Goal: Book appointment/travel/reservation

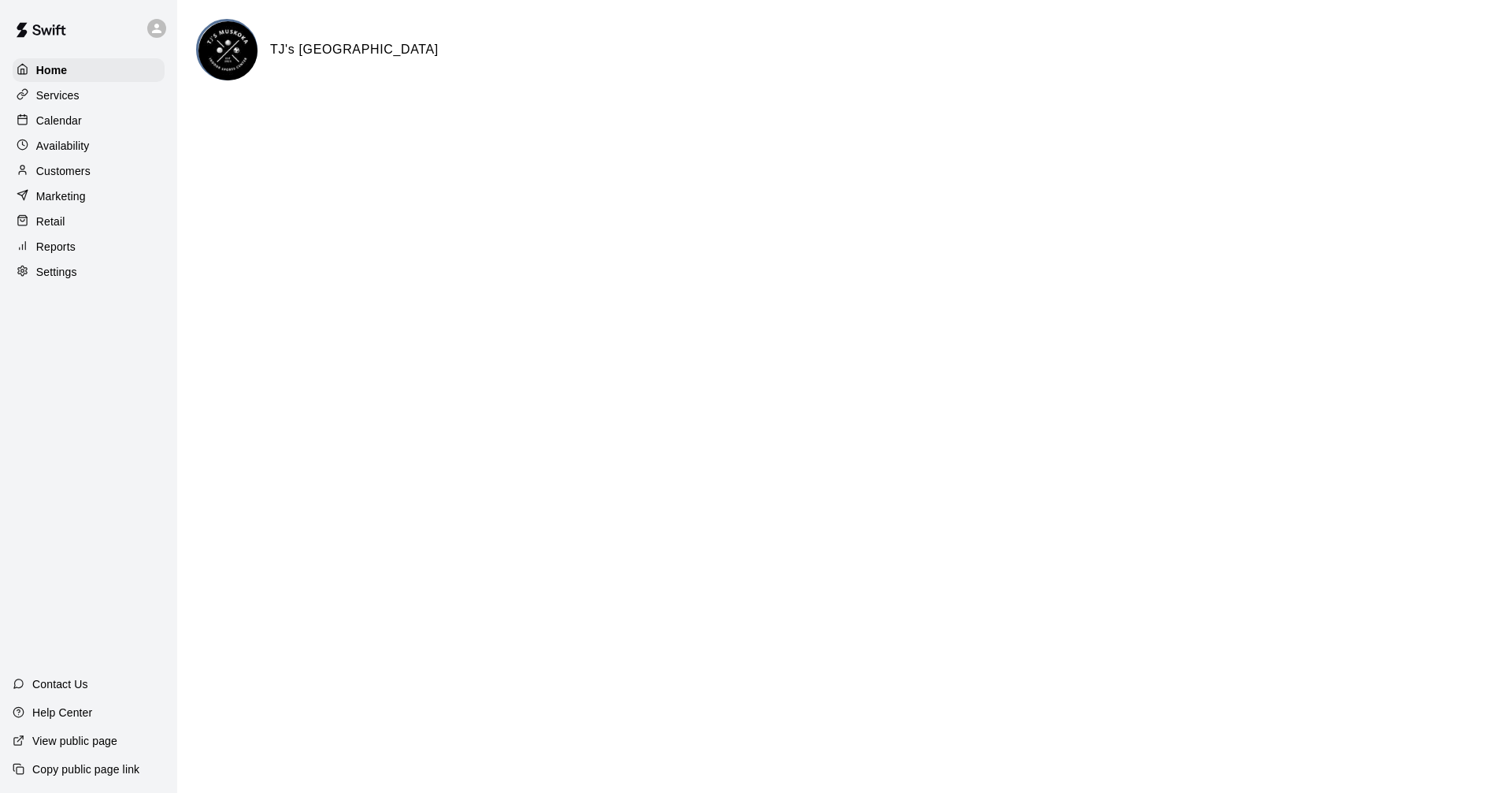
click at [50, 157] on div "Availability" at bounding box center [88, 145] width 152 height 23
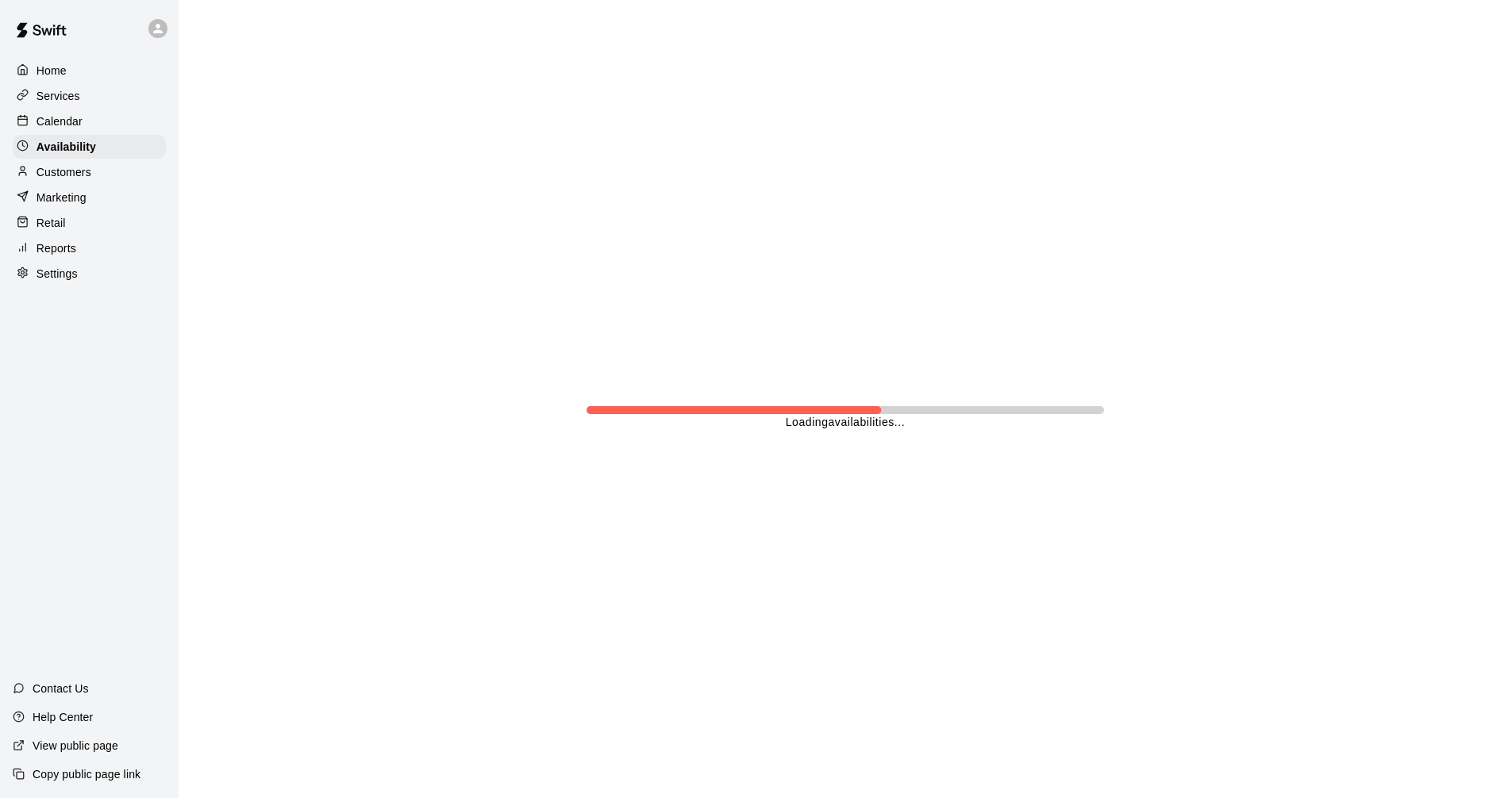
click at [69, 129] on p "Calendar" at bounding box center [59, 121] width 46 height 16
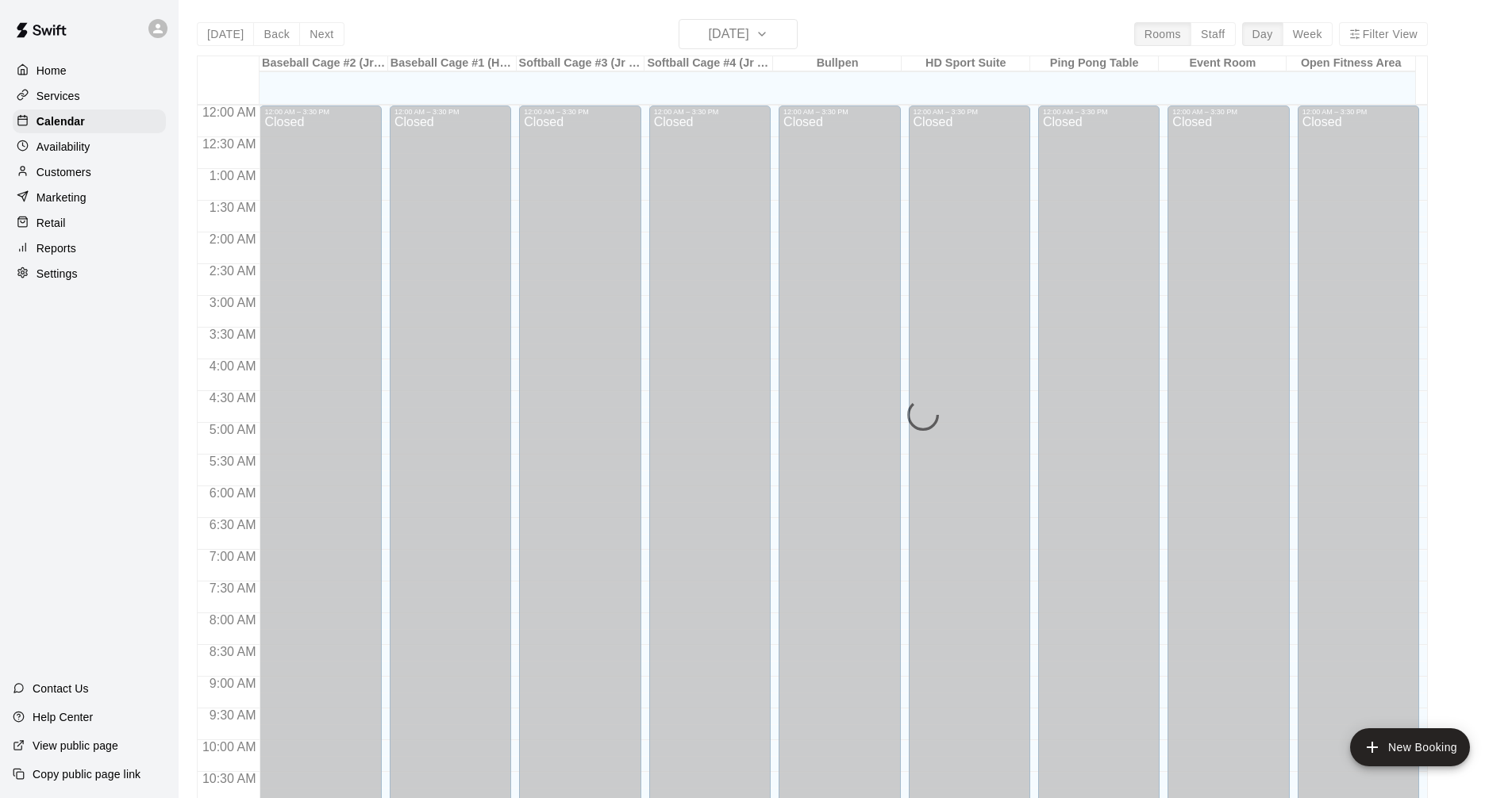
scroll to position [765, 0]
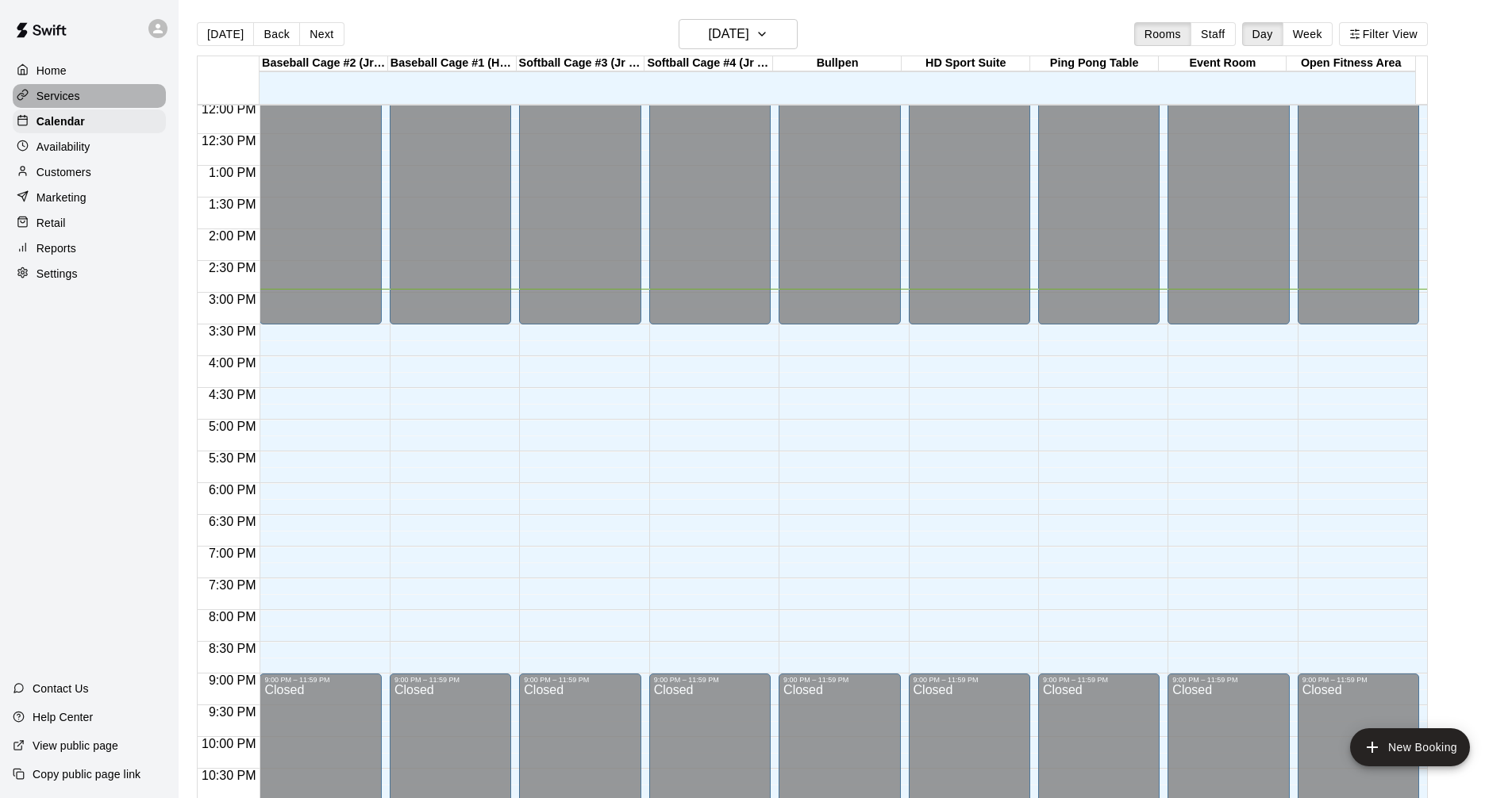
click at [72, 92] on p "Services" at bounding box center [58, 96] width 44 height 16
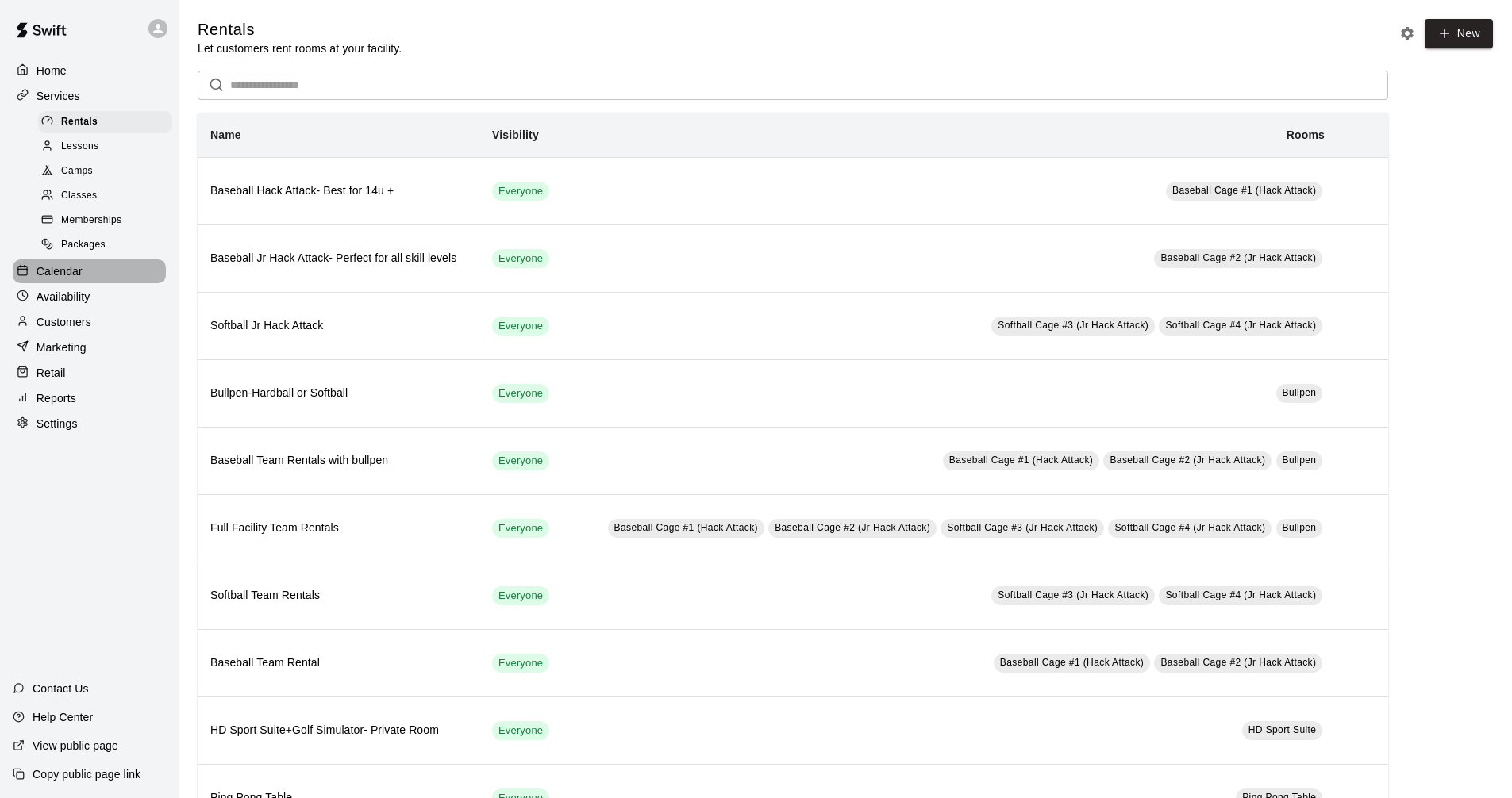
click at [97, 272] on div "Calendar" at bounding box center [89, 271] width 153 height 23
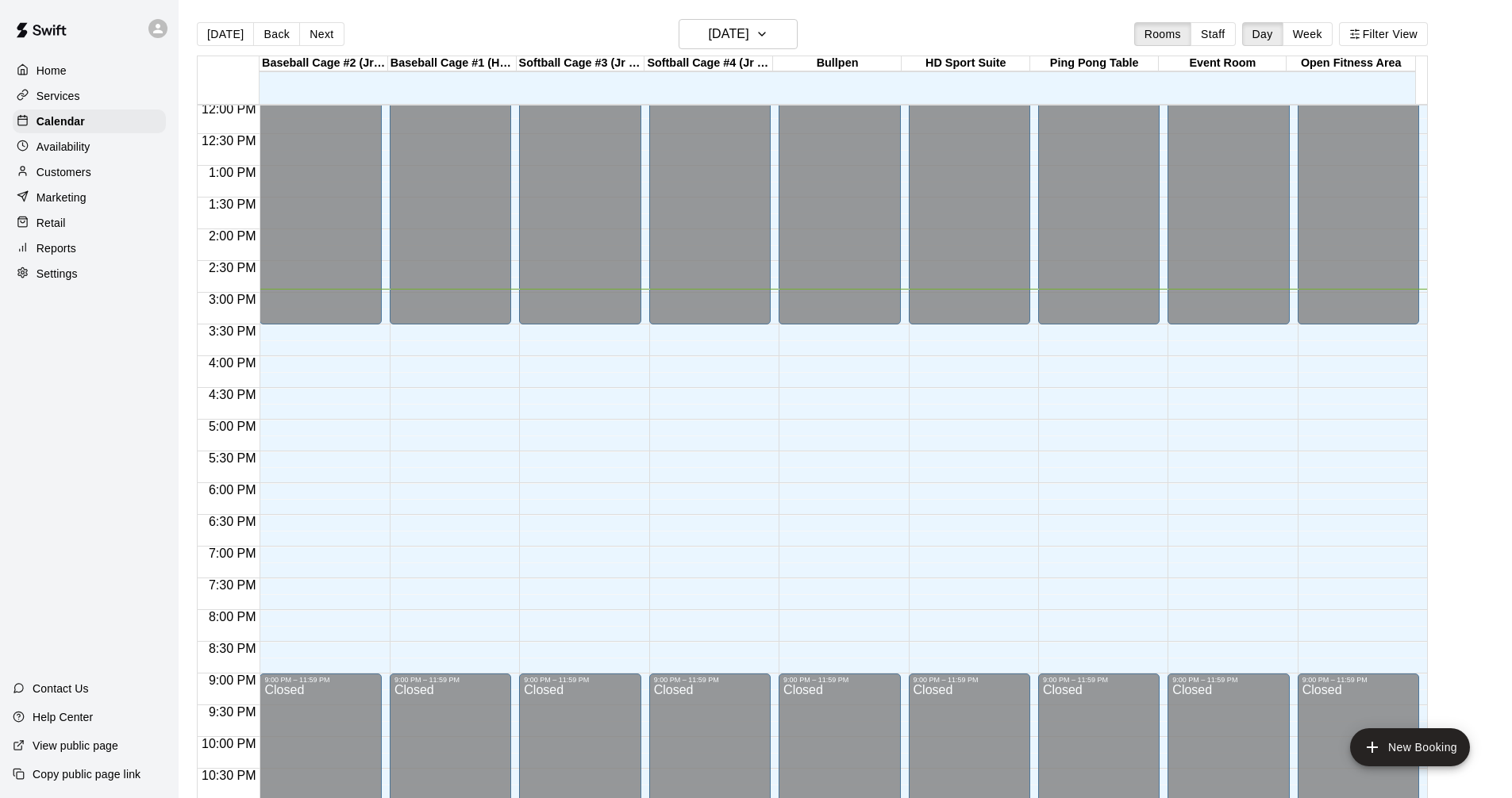
scroll to position [813, 0]
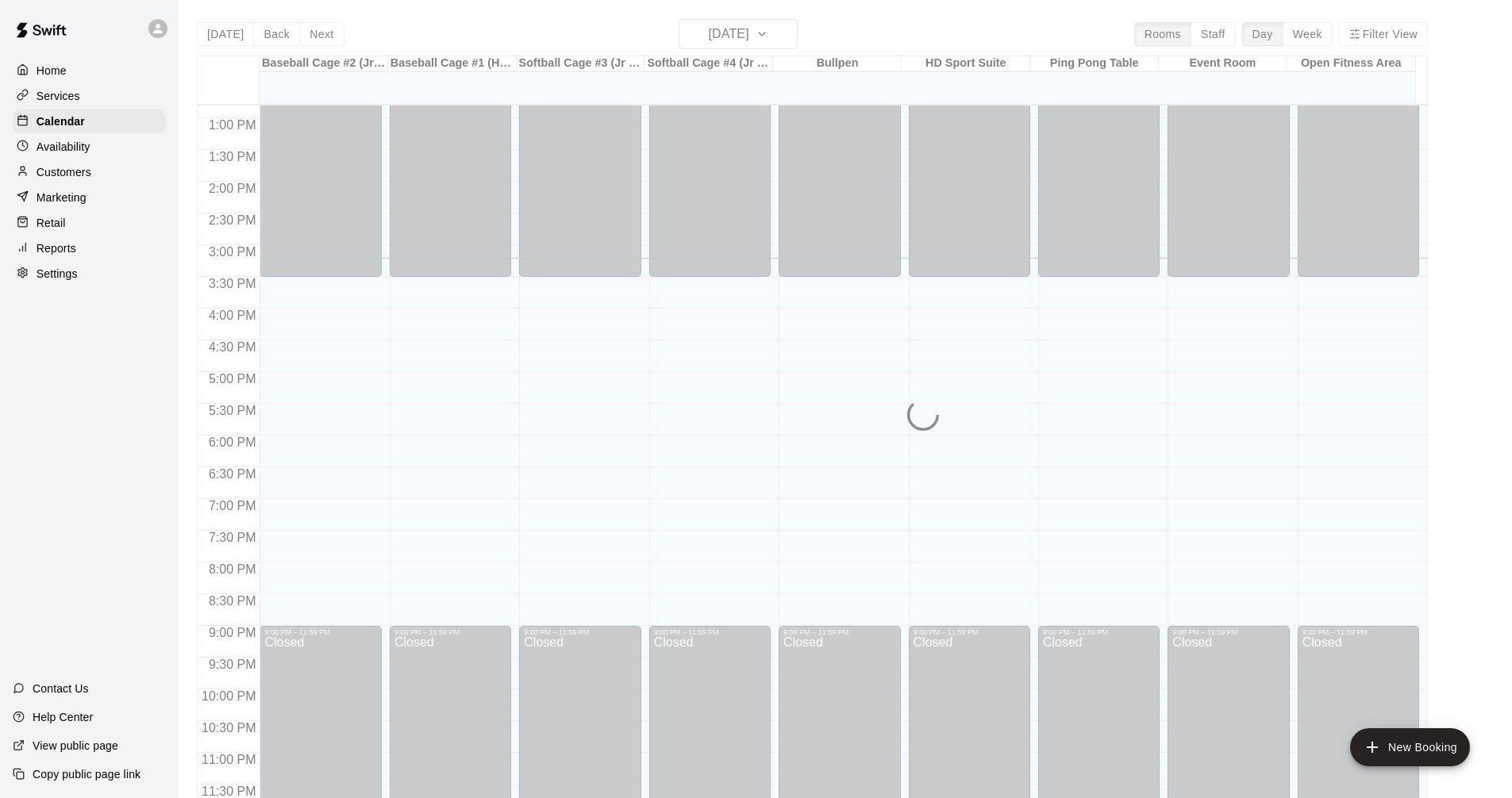
click at [79, 82] on div "Home" at bounding box center [89, 70] width 153 height 23
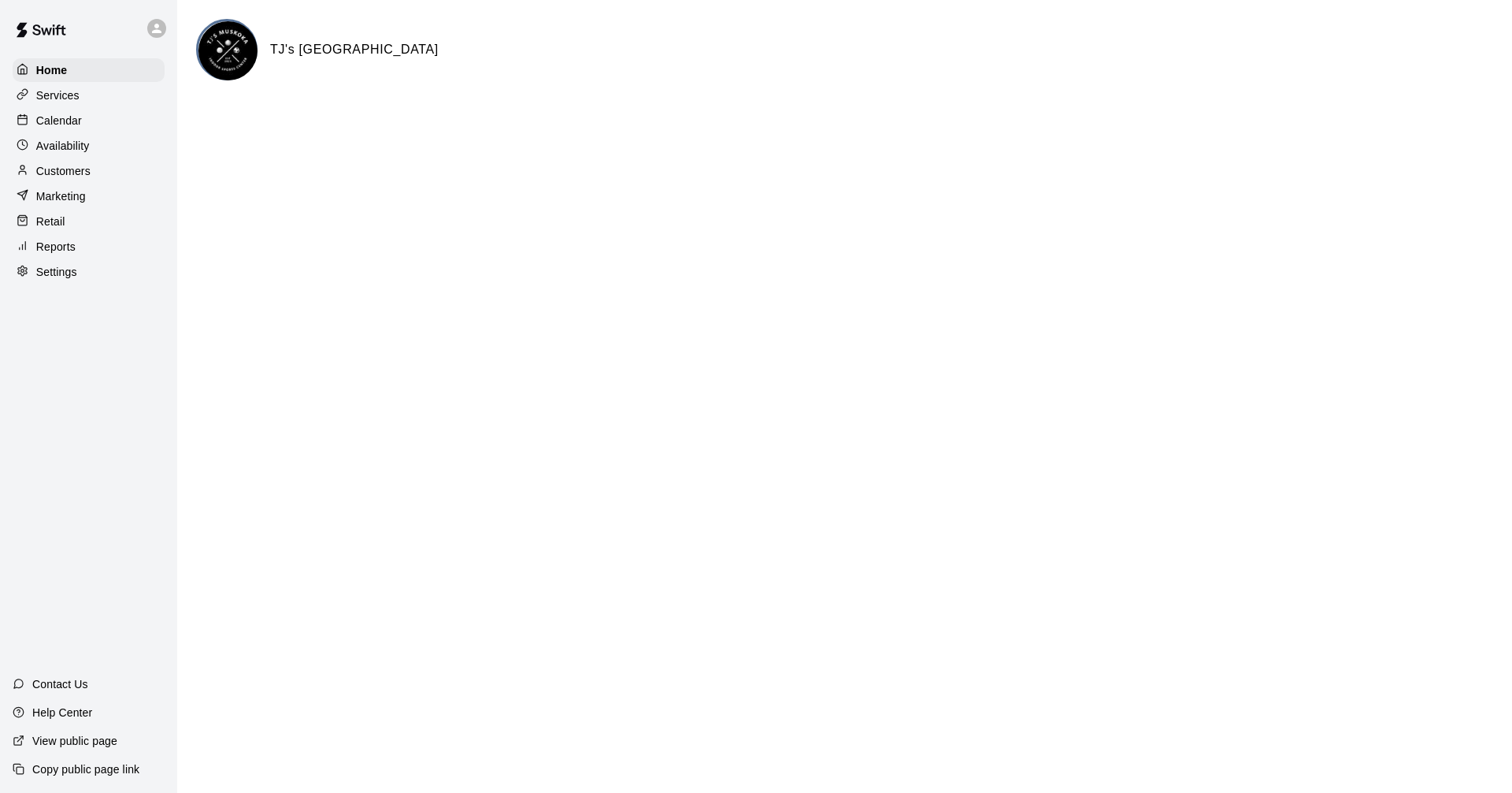
click at [86, 132] on div "Calendar" at bounding box center [88, 120] width 152 height 23
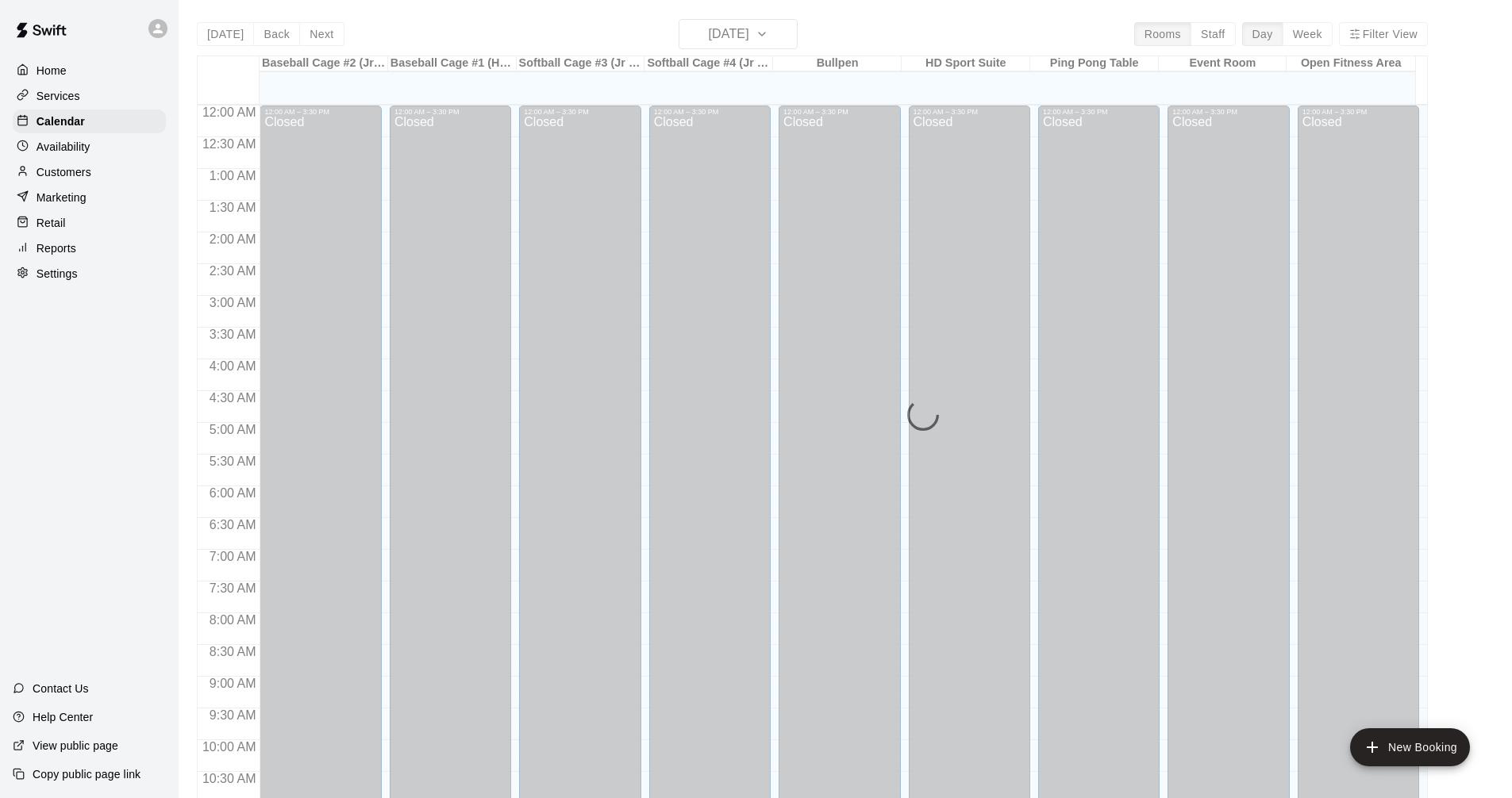
scroll to position [765, 0]
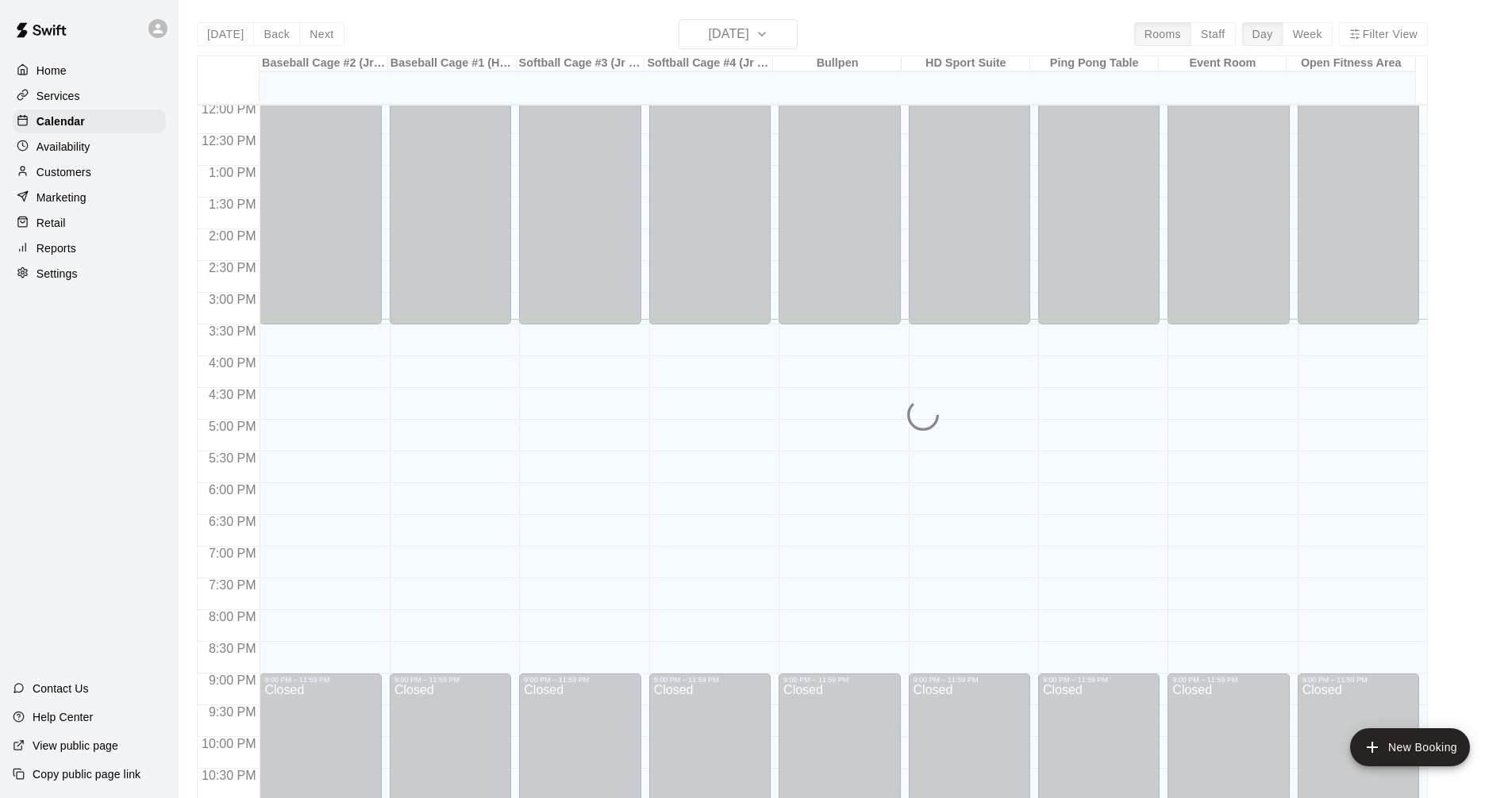
click at [72, 94] on p "Services" at bounding box center [58, 96] width 44 height 16
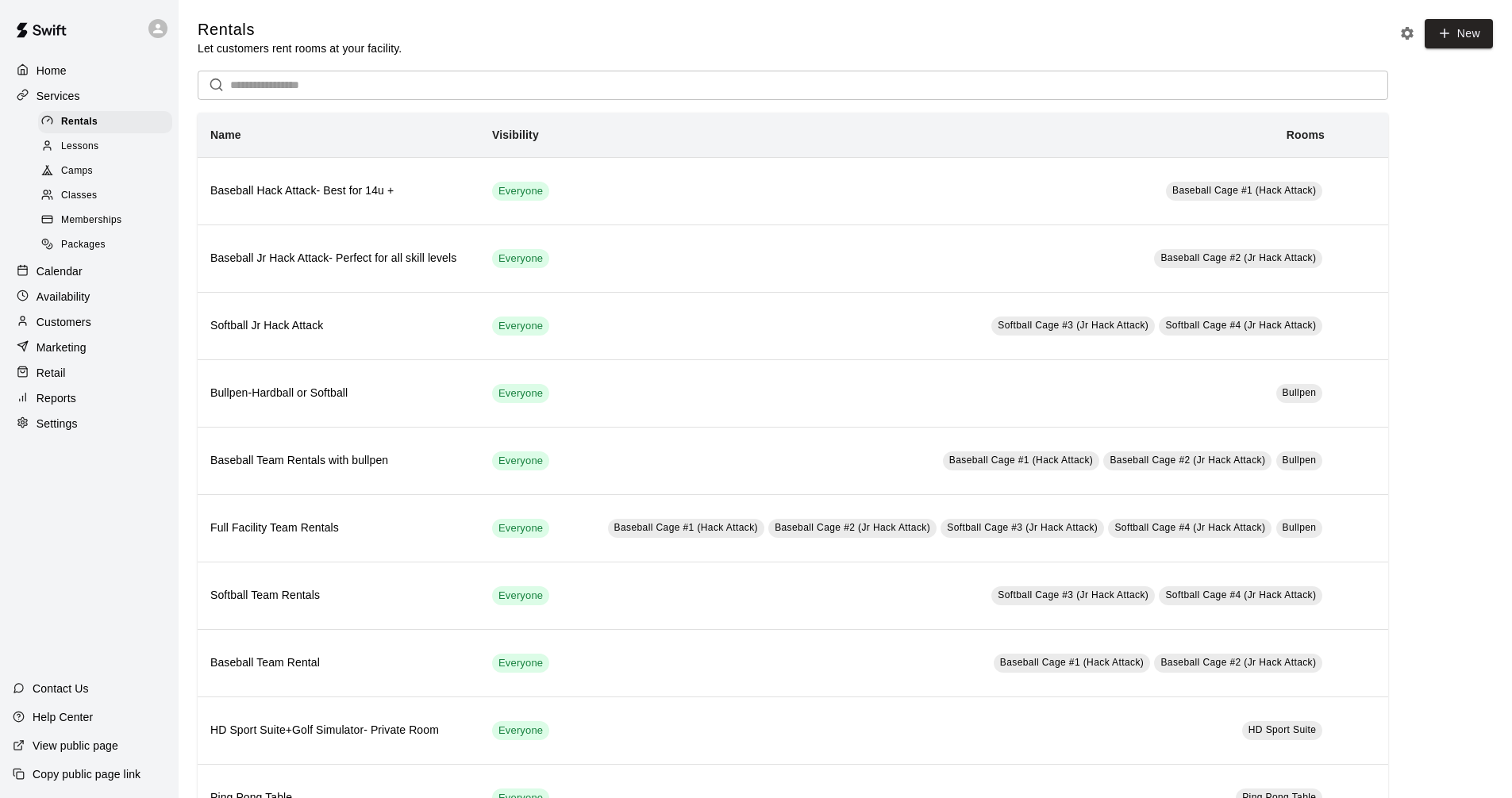
click at [87, 265] on div "Home Services Rentals Lessons Camps Classes Memberships Packages Calendar Avail…" at bounding box center [89, 247] width 179 height 380
click at [105, 279] on div "Calendar" at bounding box center [89, 271] width 153 height 23
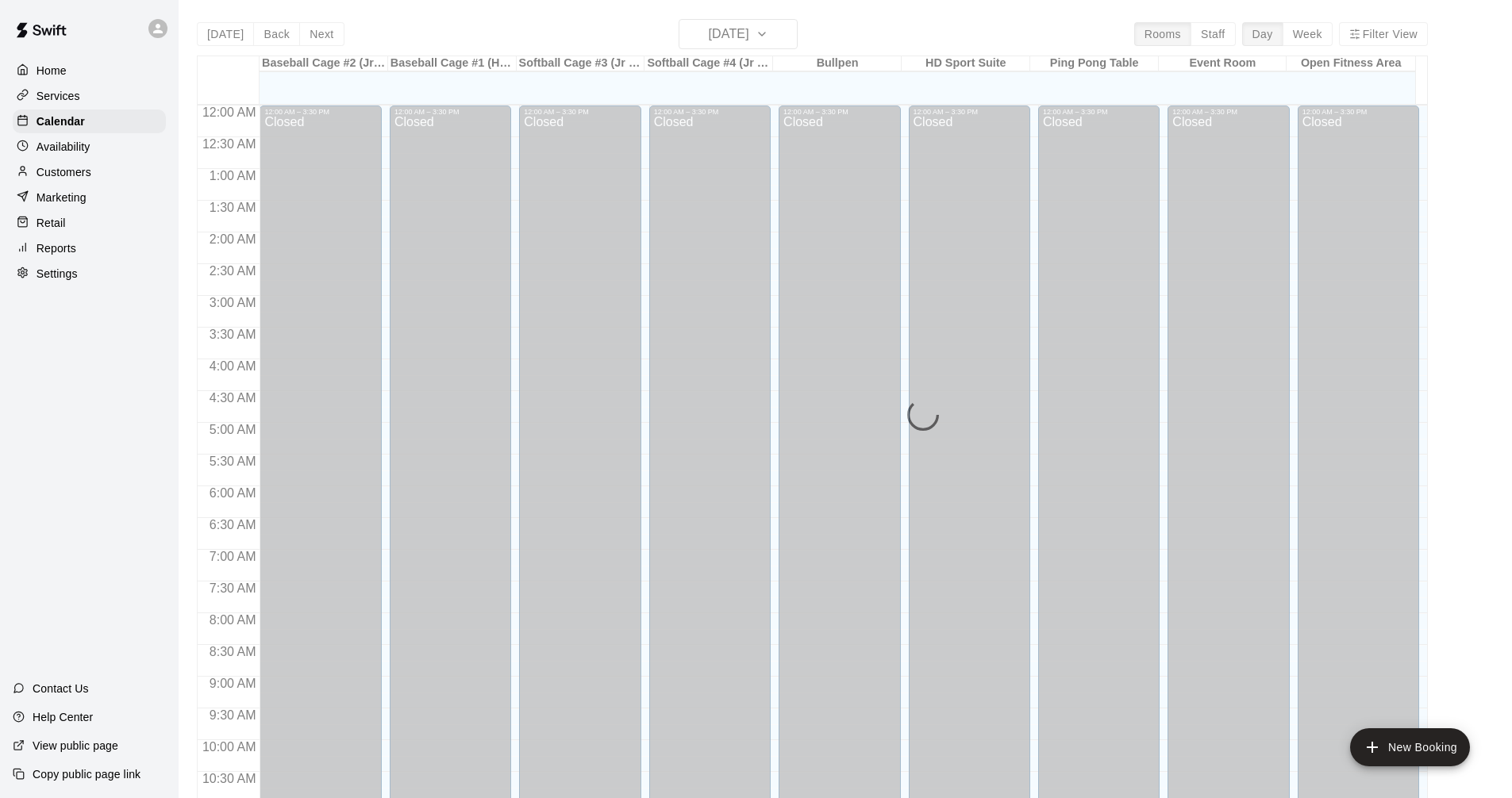
scroll to position [765, 0]
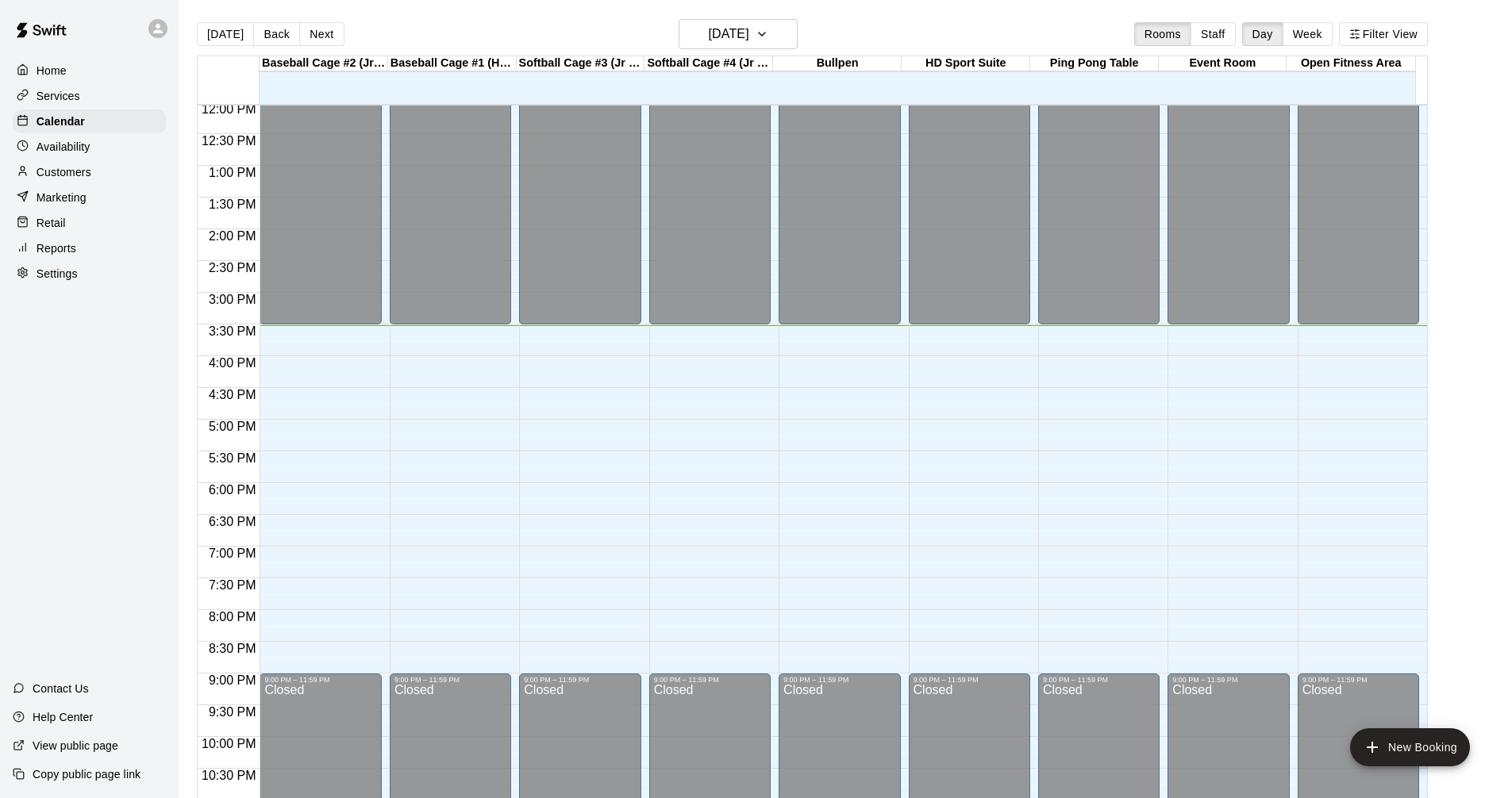
drag, startPoint x: 60, startPoint y: 87, endPoint x: 70, endPoint y: 103, distance: 18.9
click at [61, 87] on div "Services" at bounding box center [89, 95] width 153 height 23
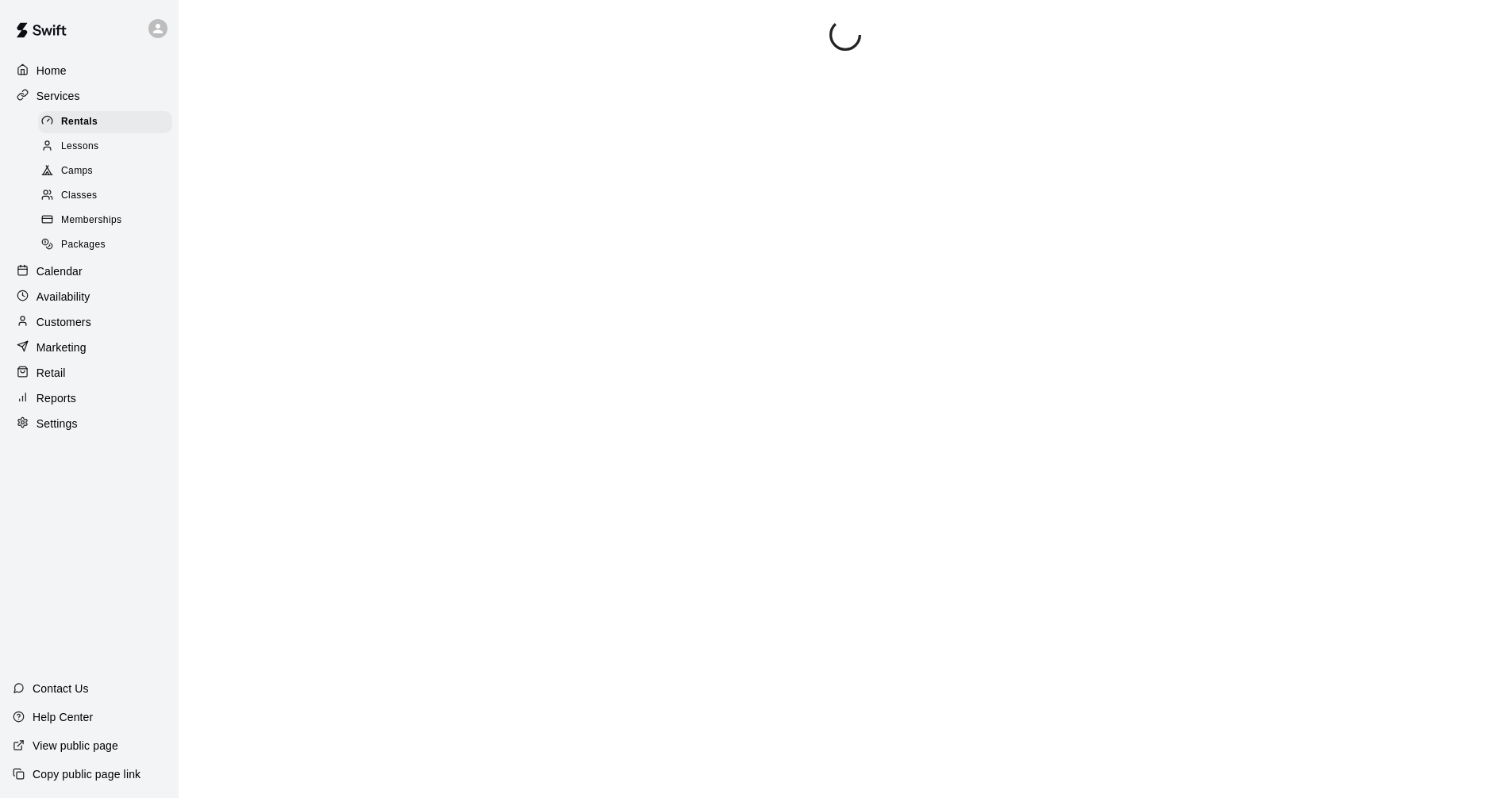
click at [92, 283] on div "Calendar" at bounding box center [89, 271] width 153 height 23
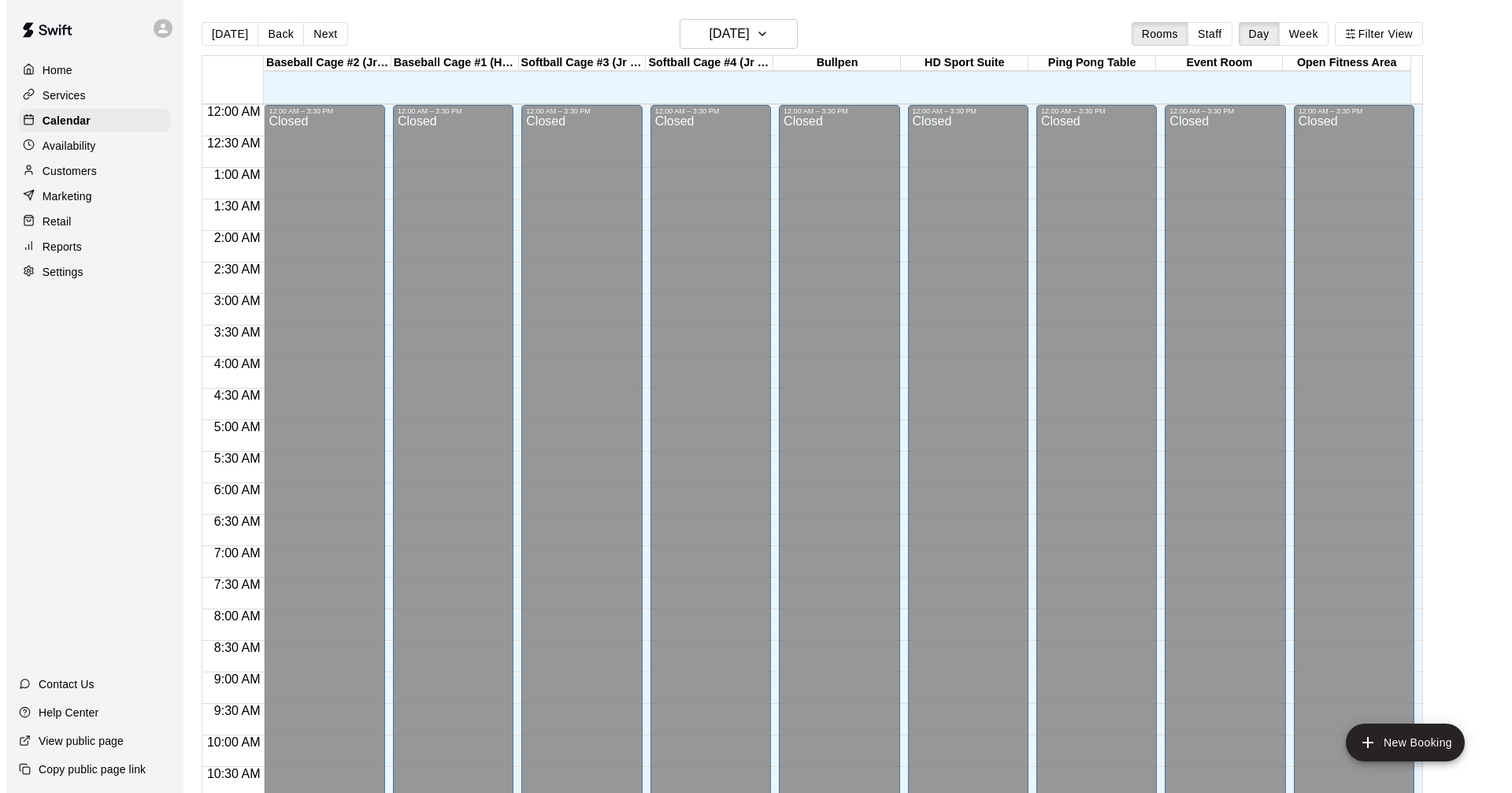
scroll to position [760, 0]
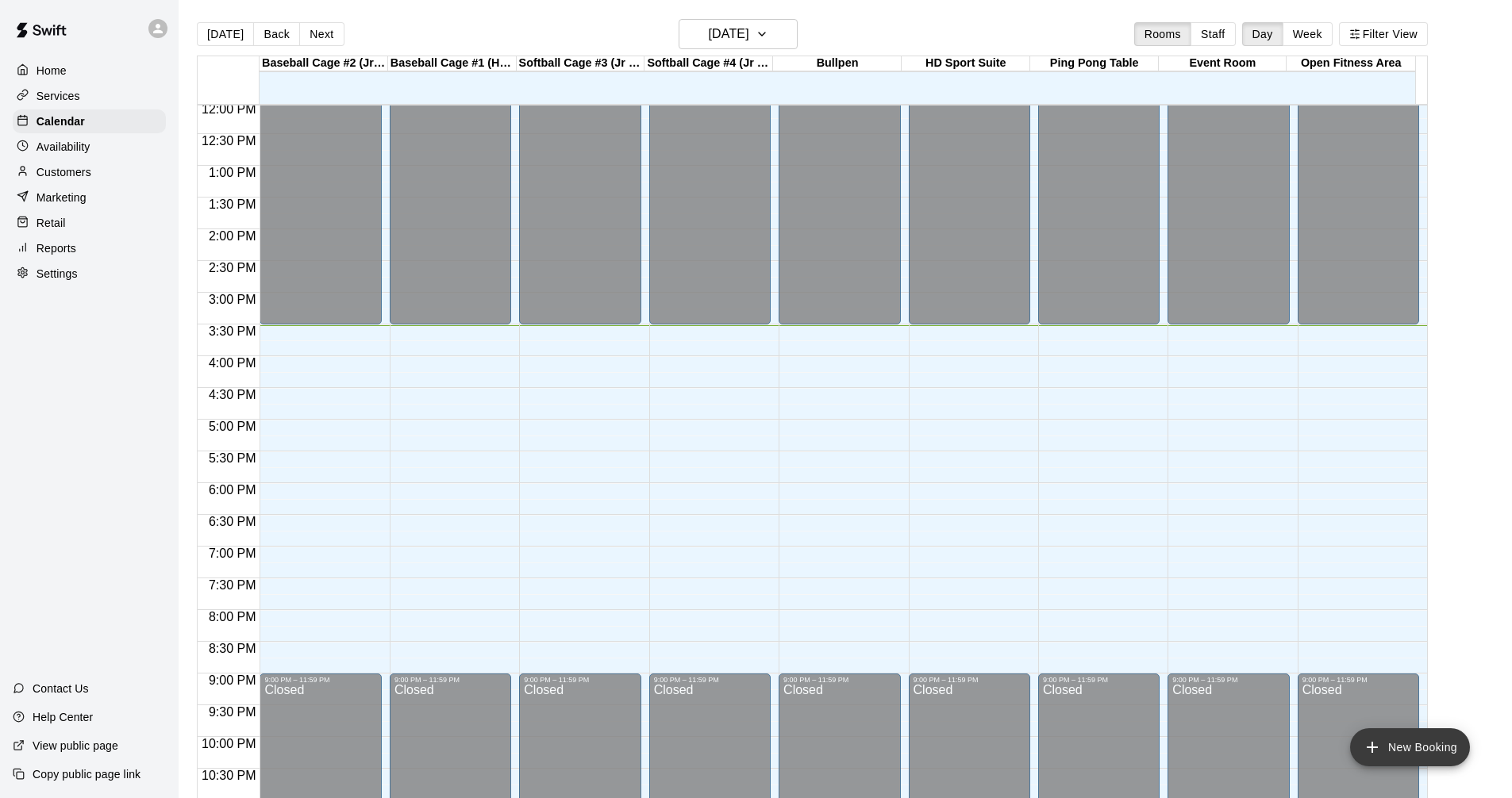
click at [1410, 748] on button "New Booking" at bounding box center [1410, 747] width 120 height 38
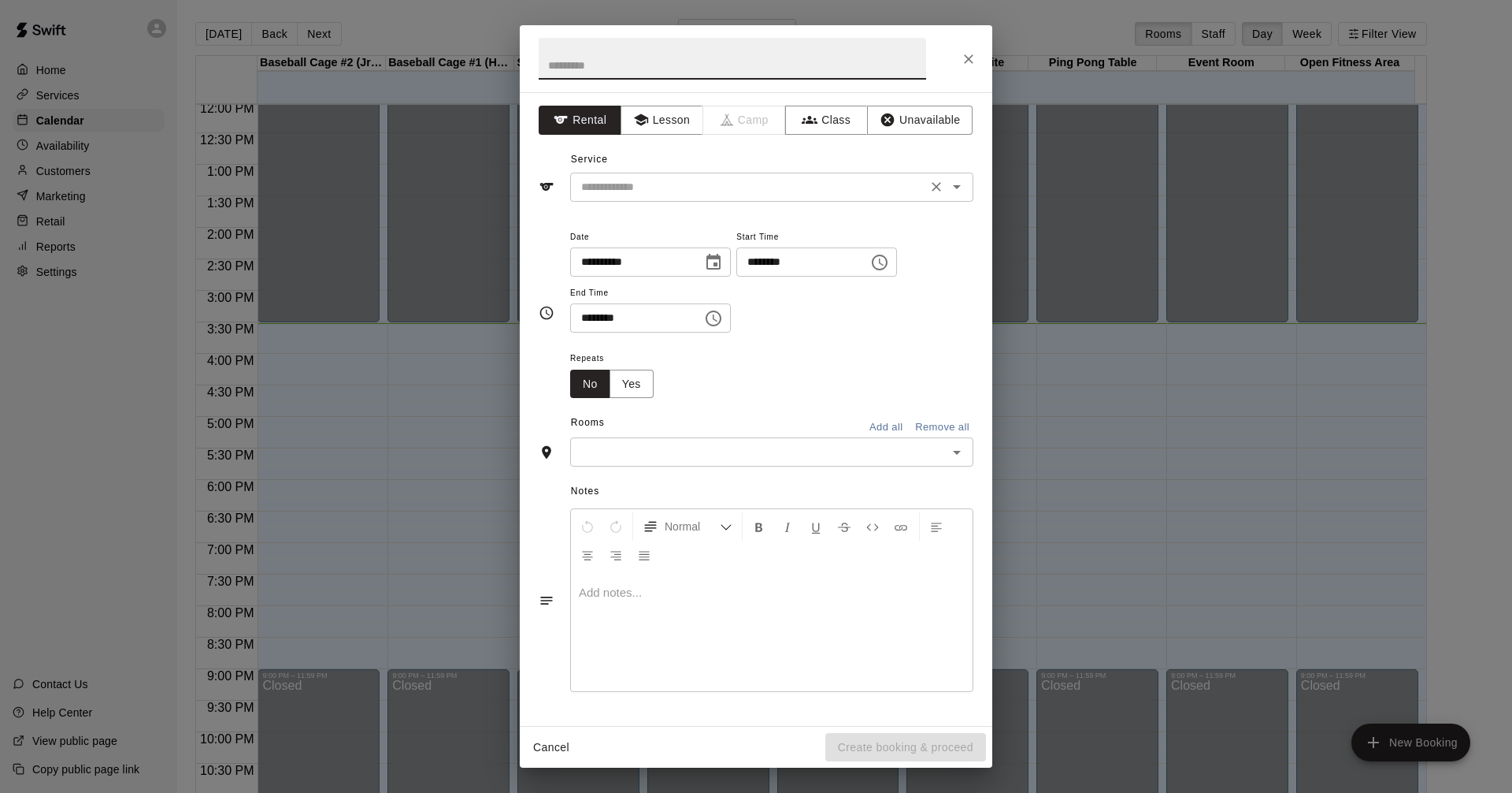
click at [957, 190] on icon "Open" at bounding box center [957, 187] width 19 height 19
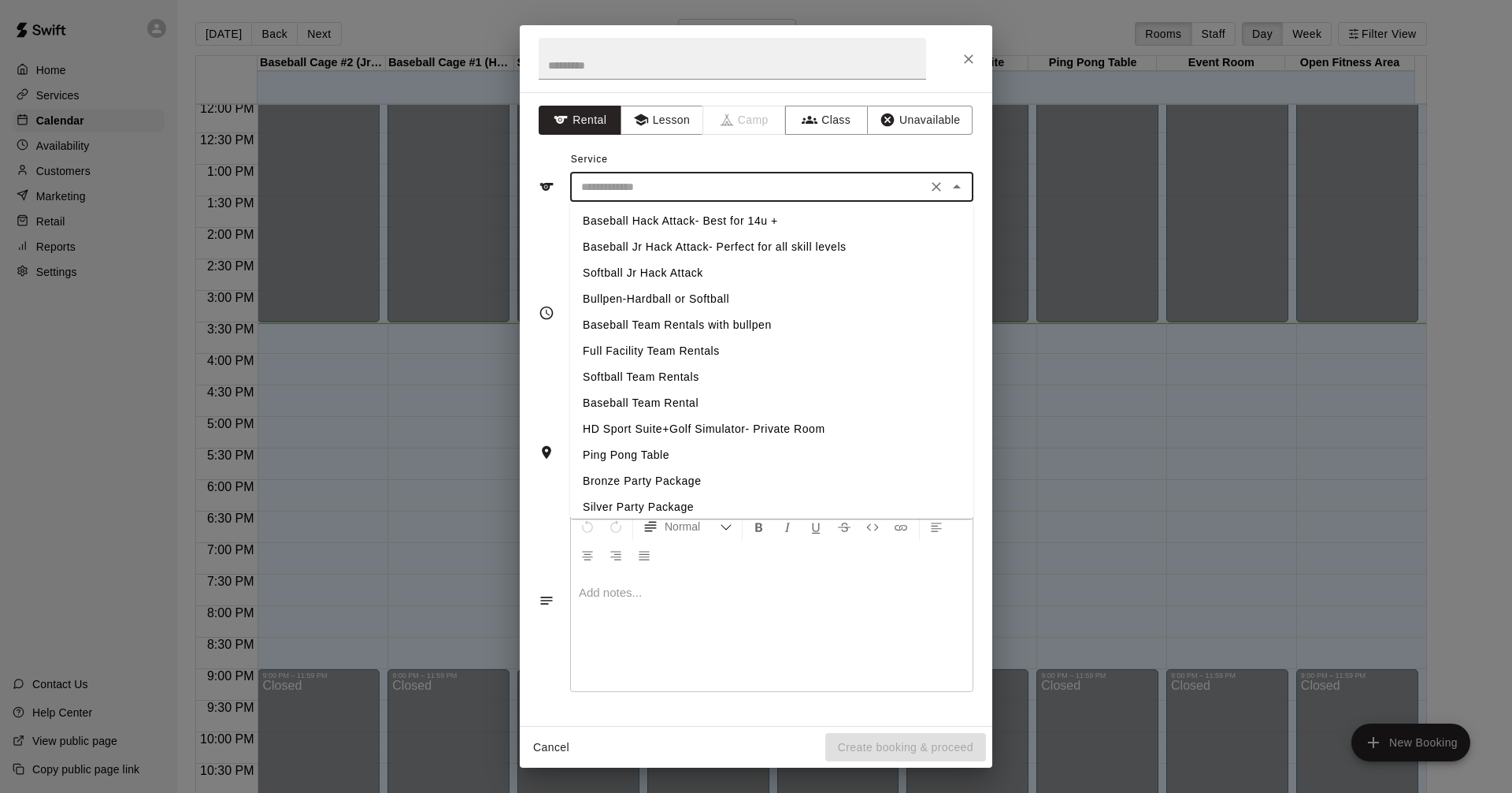
click at [762, 249] on li "Baseball Jr Hack Attack- Perfect for all skill levels" at bounding box center [772, 247] width 403 height 26
type input "**********"
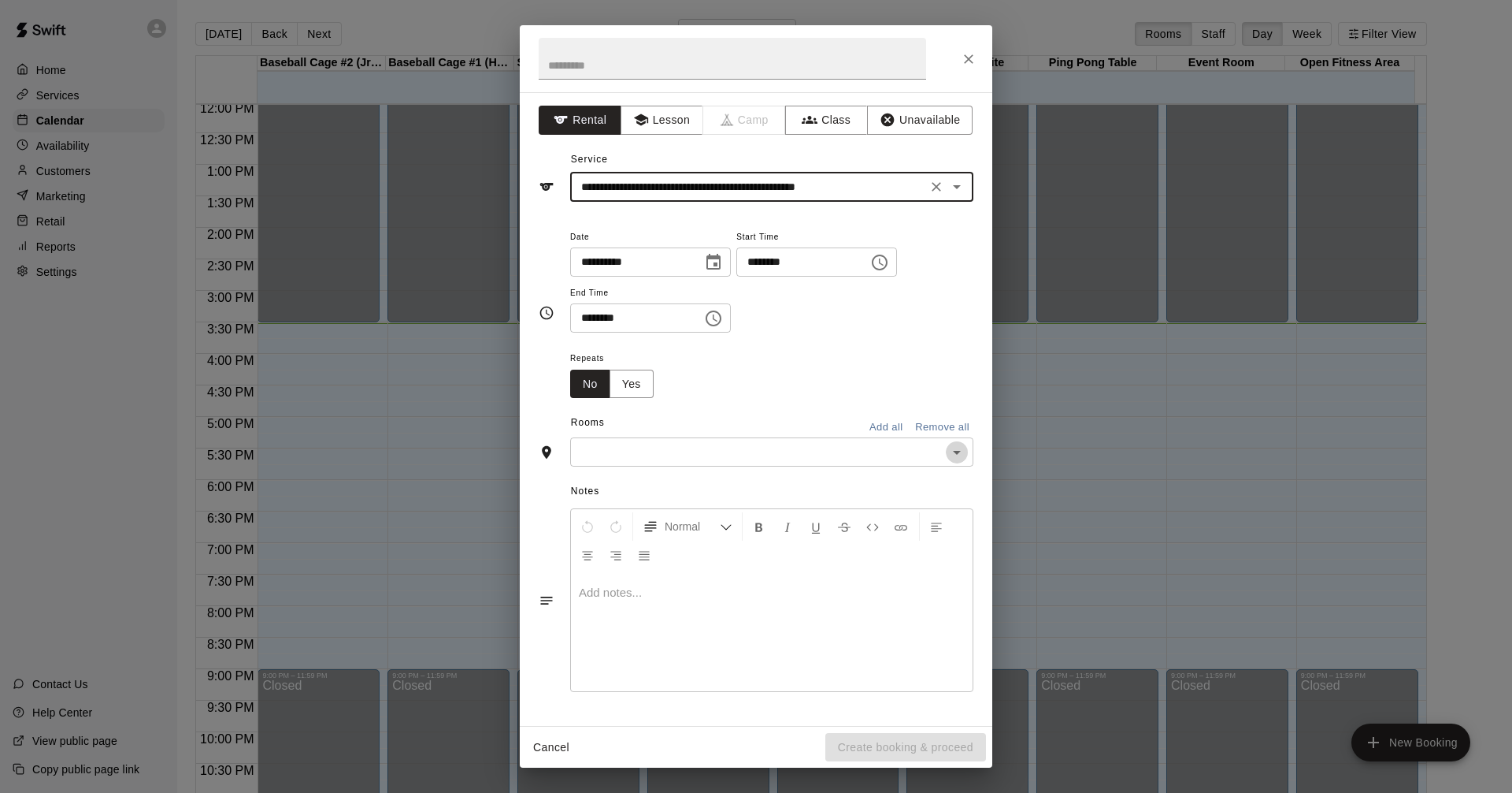
click at [957, 452] on icon "Open" at bounding box center [957, 452] width 8 height 4
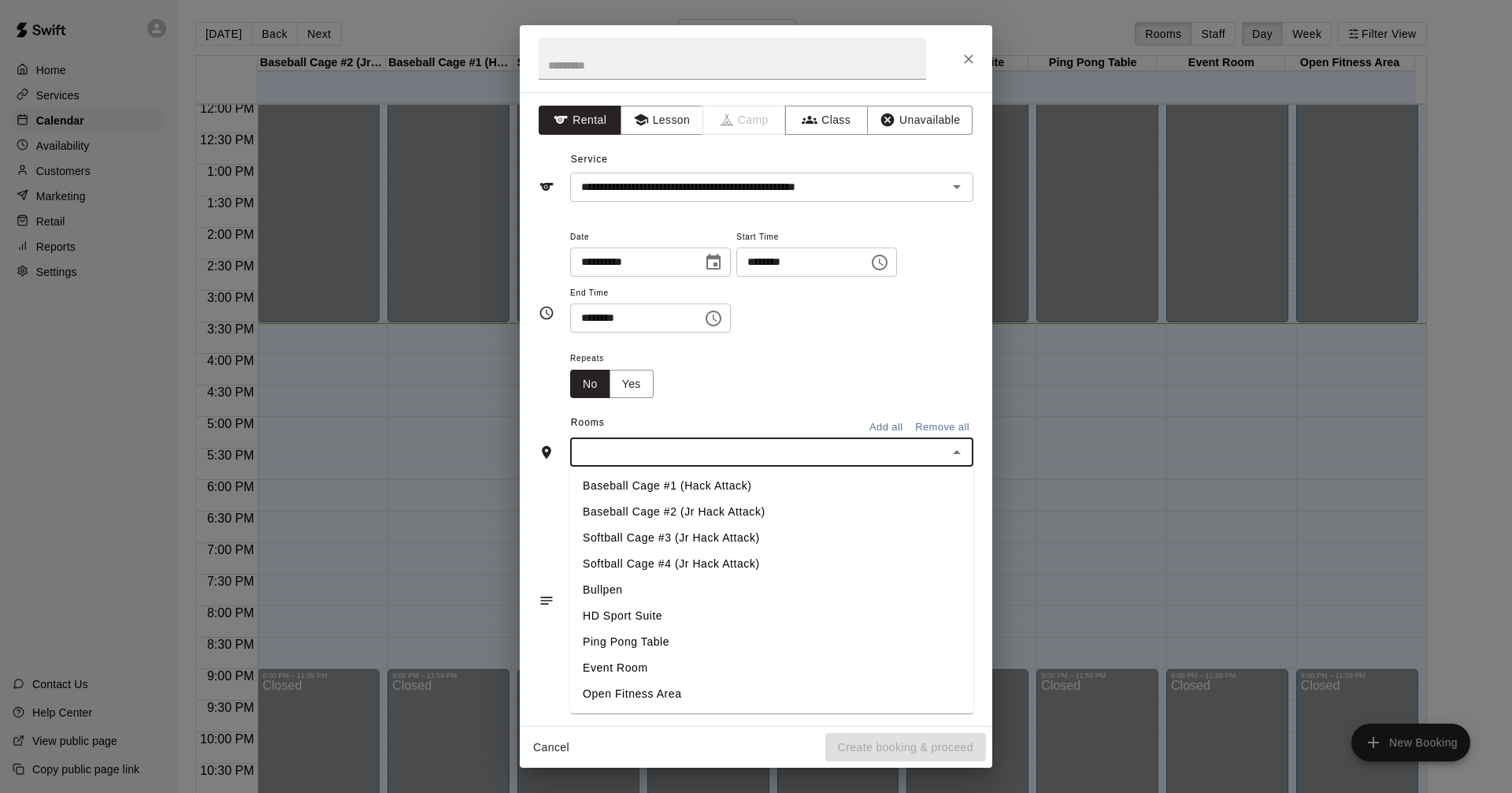
click at [706, 509] on li "Baseball Cage #2 (Jr Hack Attack)" at bounding box center [772, 512] width 403 height 26
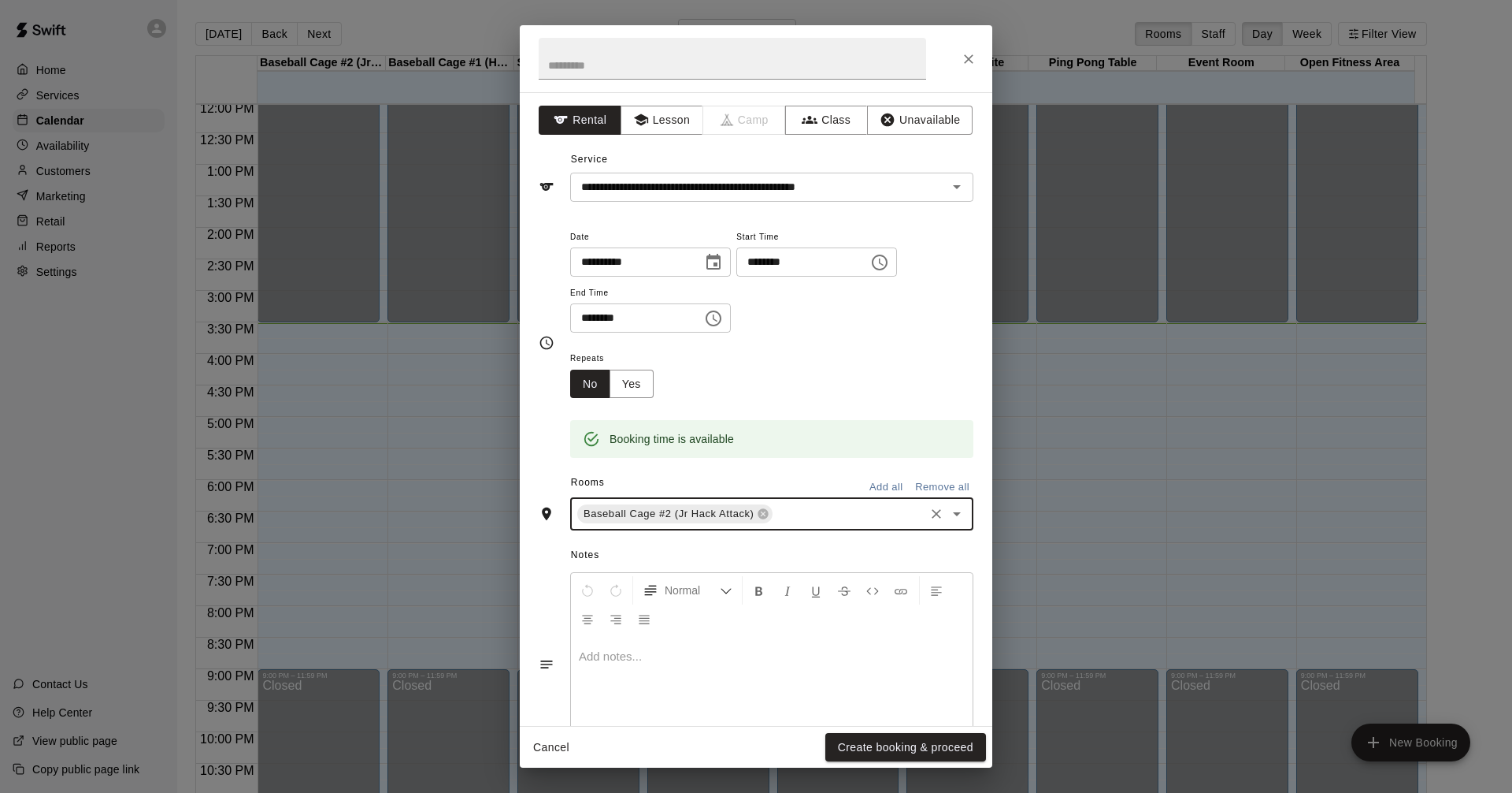
click at [842, 342] on div "**********" at bounding box center [772, 288] width 403 height 122
click at [889, 256] on icon "Choose time, selected time is 3:00 PM" at bounding box center [880, 263] width 19 height 19
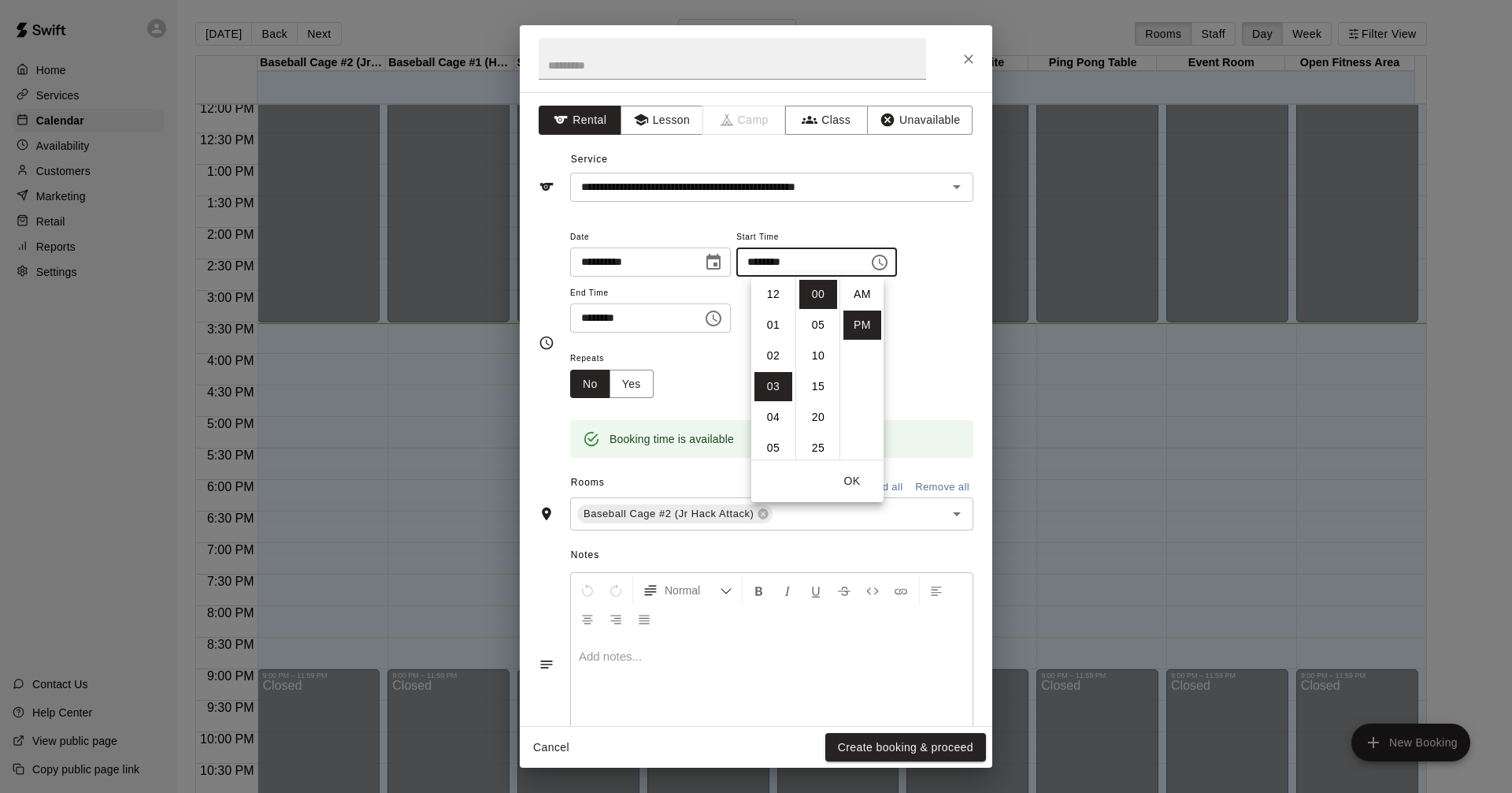
scroll to position [28, 0]
click at [809, 403] on li "30" at bounding box center [818, 400] width 38 height 29
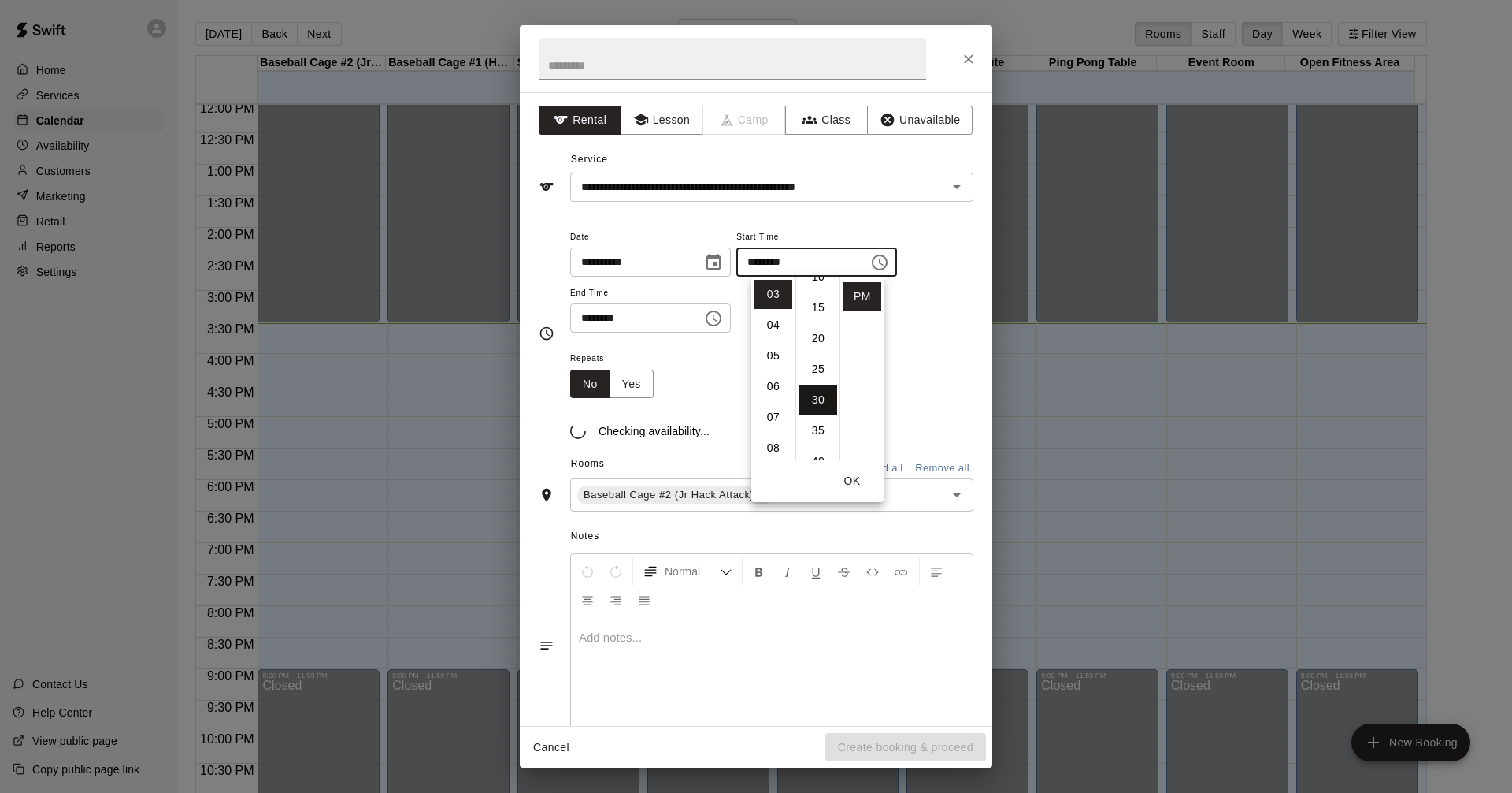
type input "********"
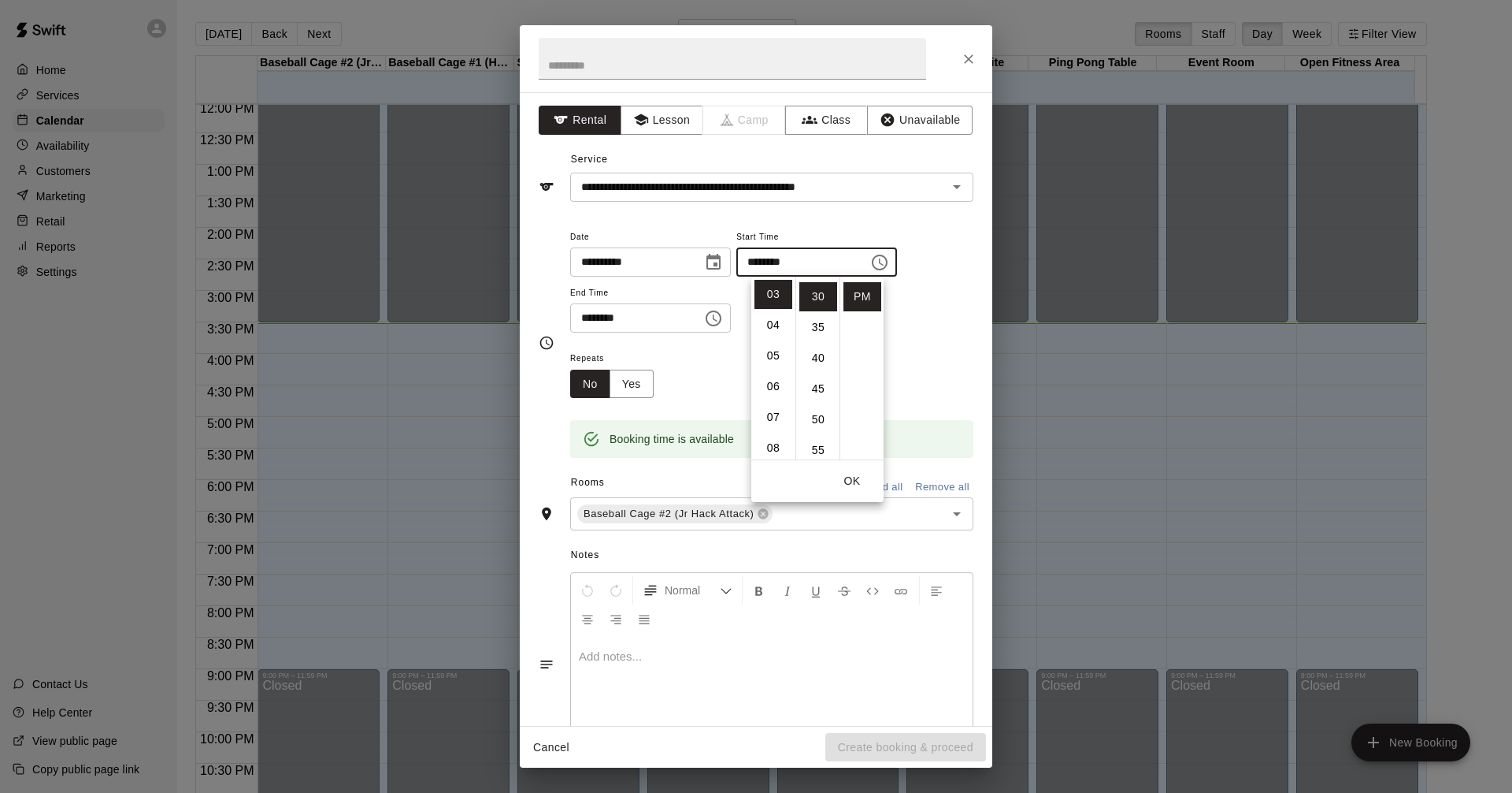
scroll to position [185, 0]
click at [944, 341] on div "**********" at bounding box center [772, 288] width 403 height 122
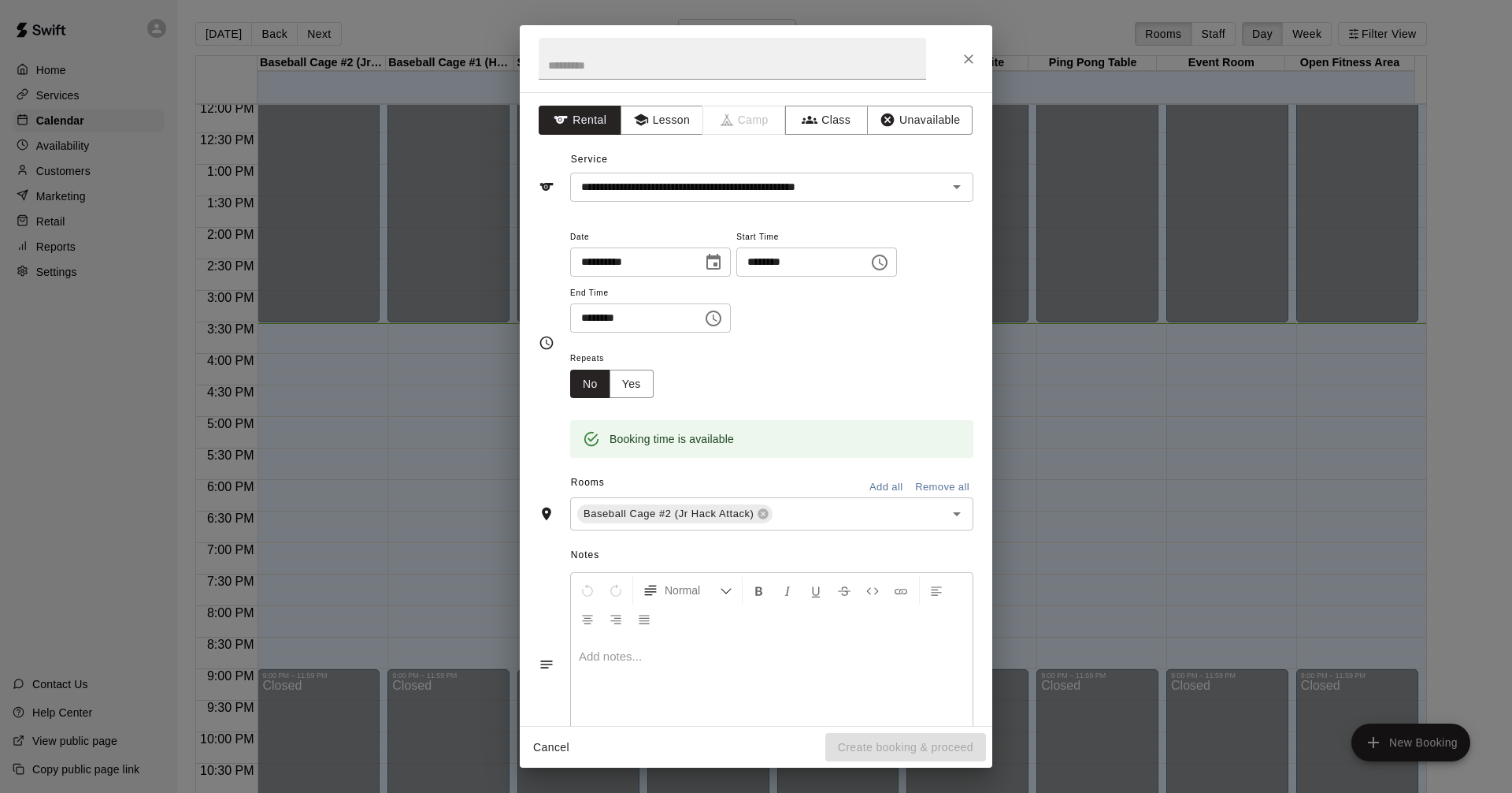
click at [718, 317] on icon "Choose time, selected time is 3:30 PM" at bounding box center [715, 317] width 5 height 7
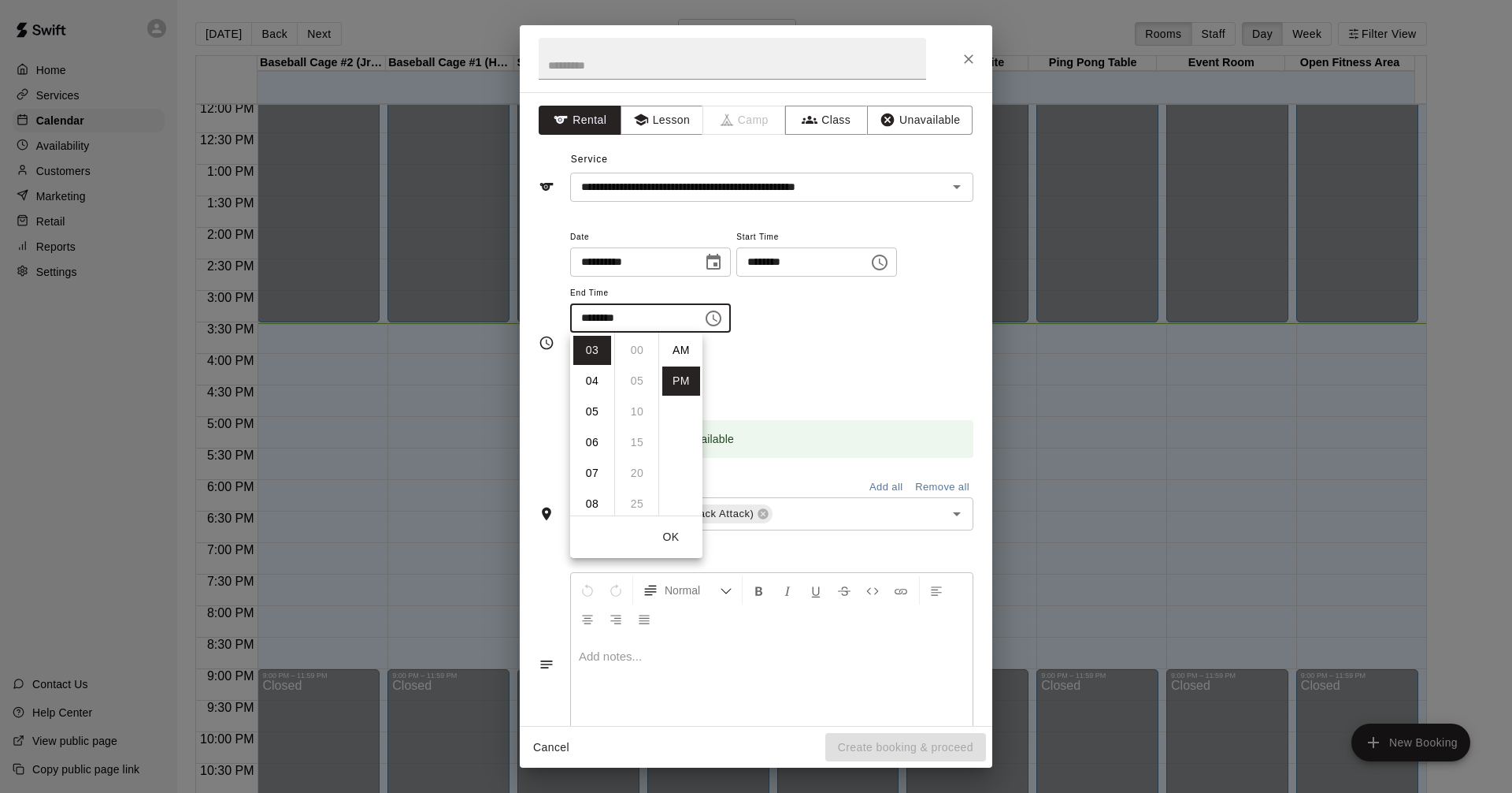
scroll to position [28, 0]
click at [588, 389] on li "04" at bounding box center [592, 381] width 38 height 29
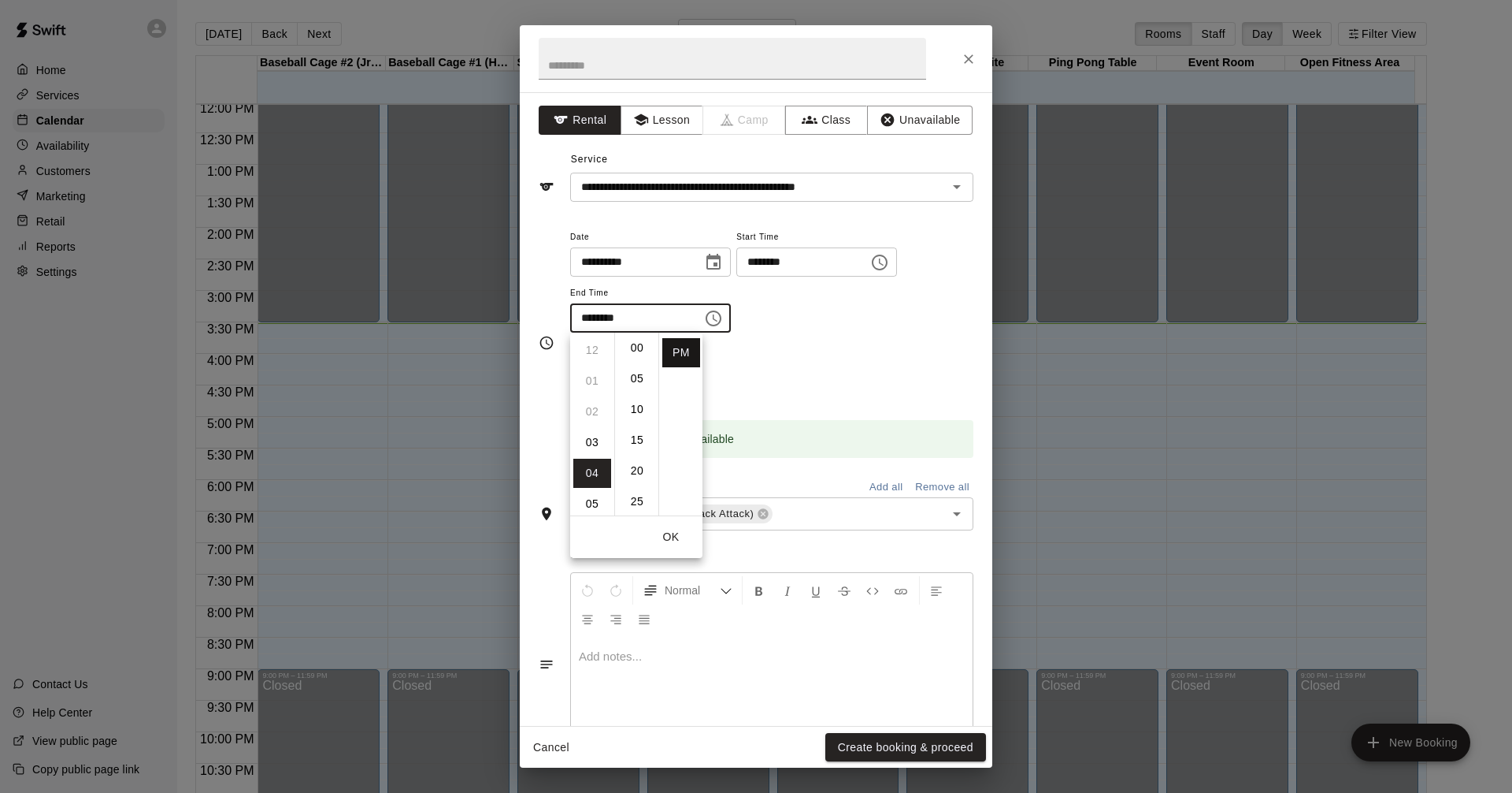
scroll to position [0, 0]
click at [638, 355] on li "00" at bounding box center [637, 350] width 38 height 29
type input "********"
click at [861, 376] on div "Repeats No Yes" at bounding box center [772, 374] width 403 height 50
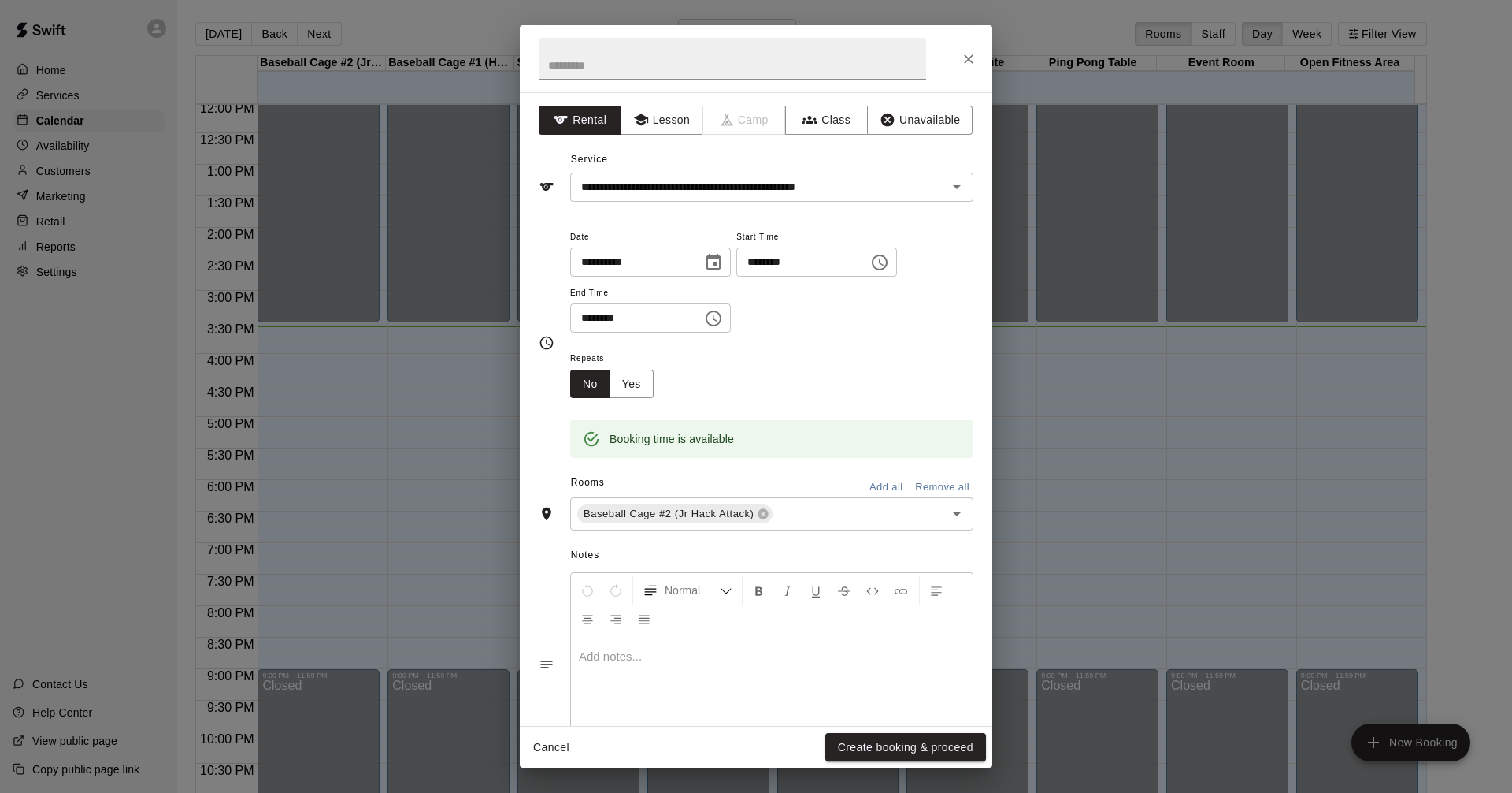
click at [973, 64] on icon "Close" at bounding box center [969, 59] width 16 height 16
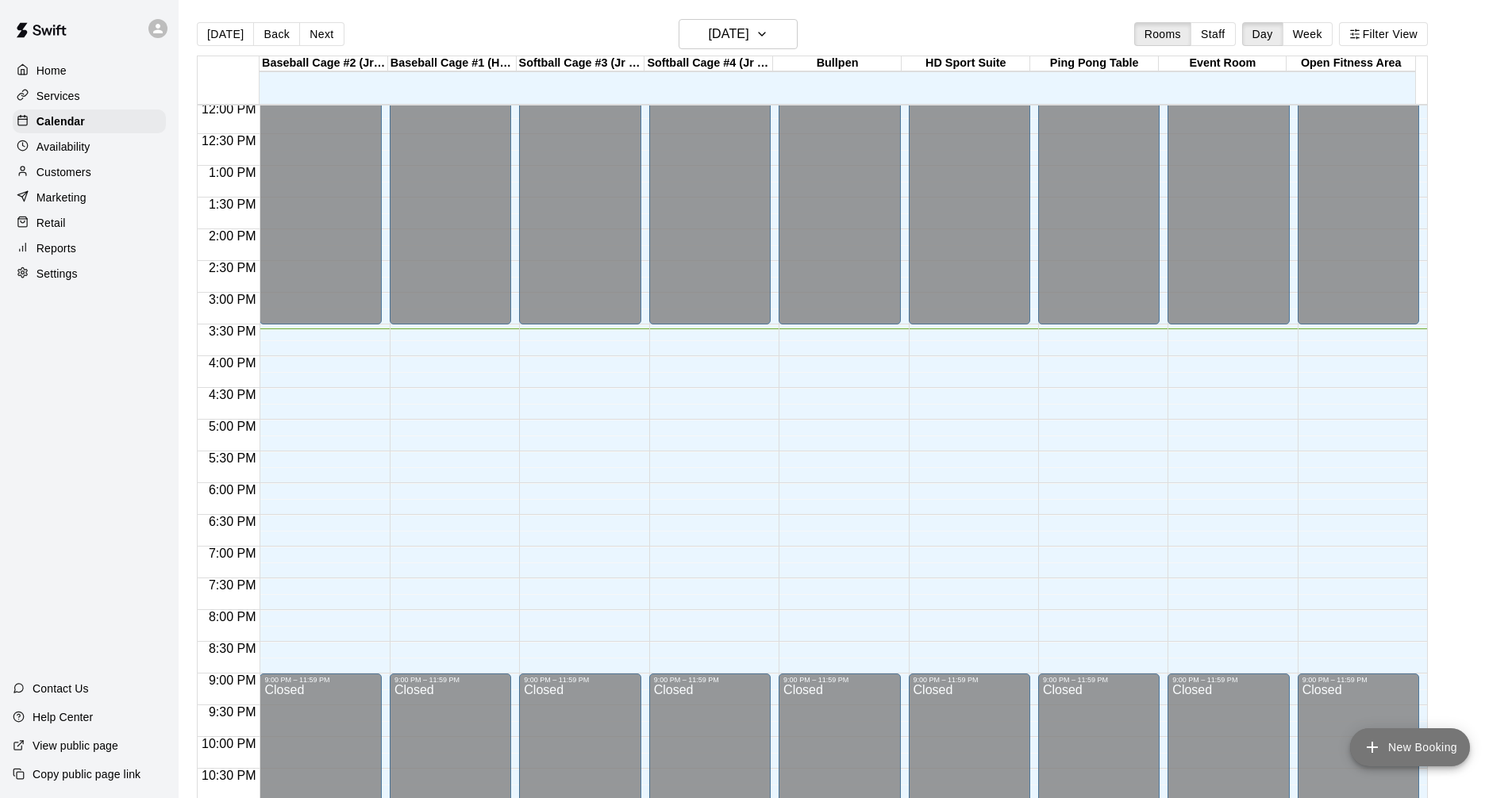
click at [1420, 753] on button "New Booking" at bounding box center [1410, 747] width 120 height 38
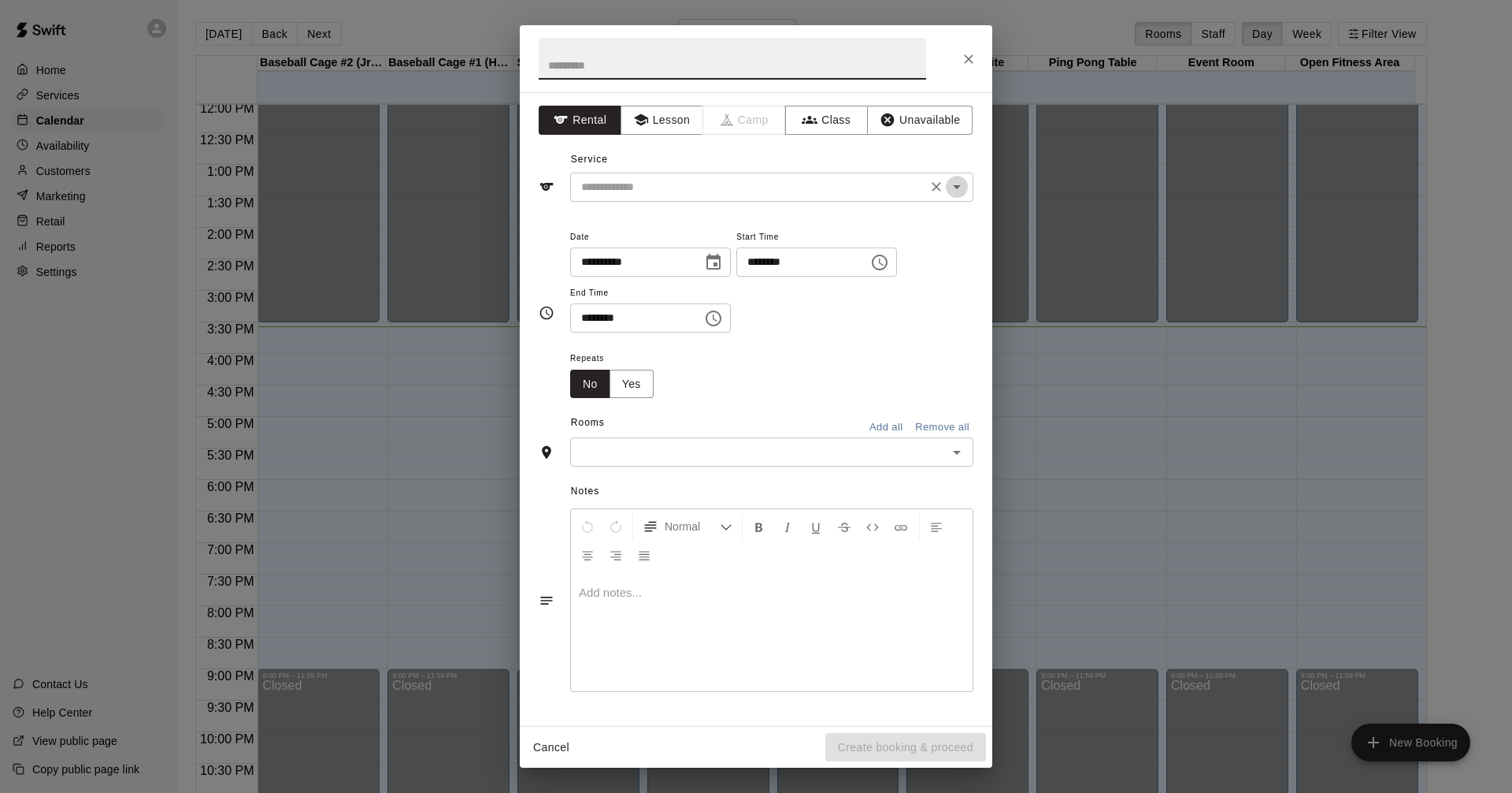
click at [956, 186] on icon "Open" at bounding box center [957, 187] width 8 height 4
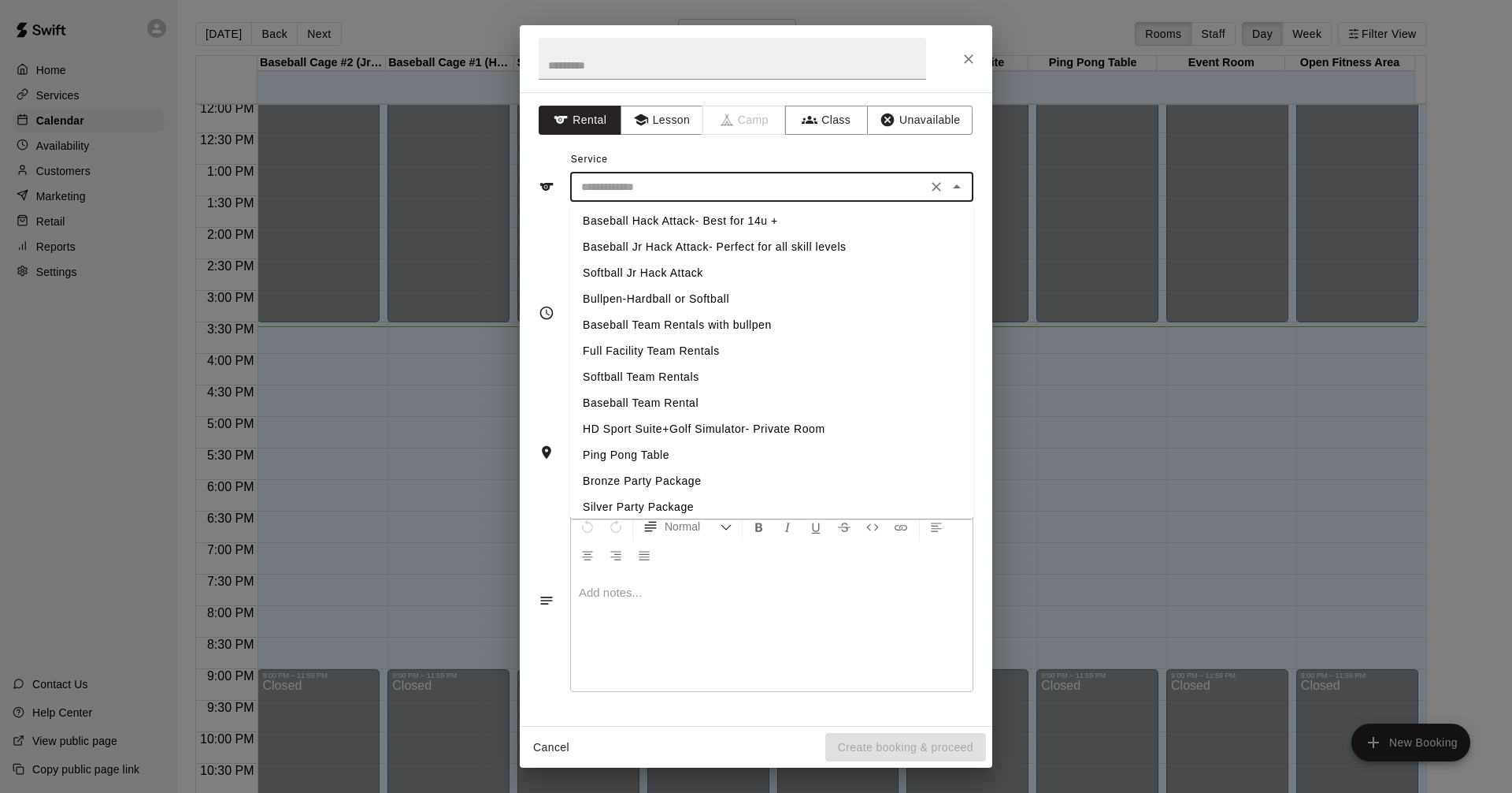
click at [780, 243] on li "Baseball Jr Hack Attack- Perfect for all skill levels" at bounding box center [772, 247] width 403 height 26
type input "**********"
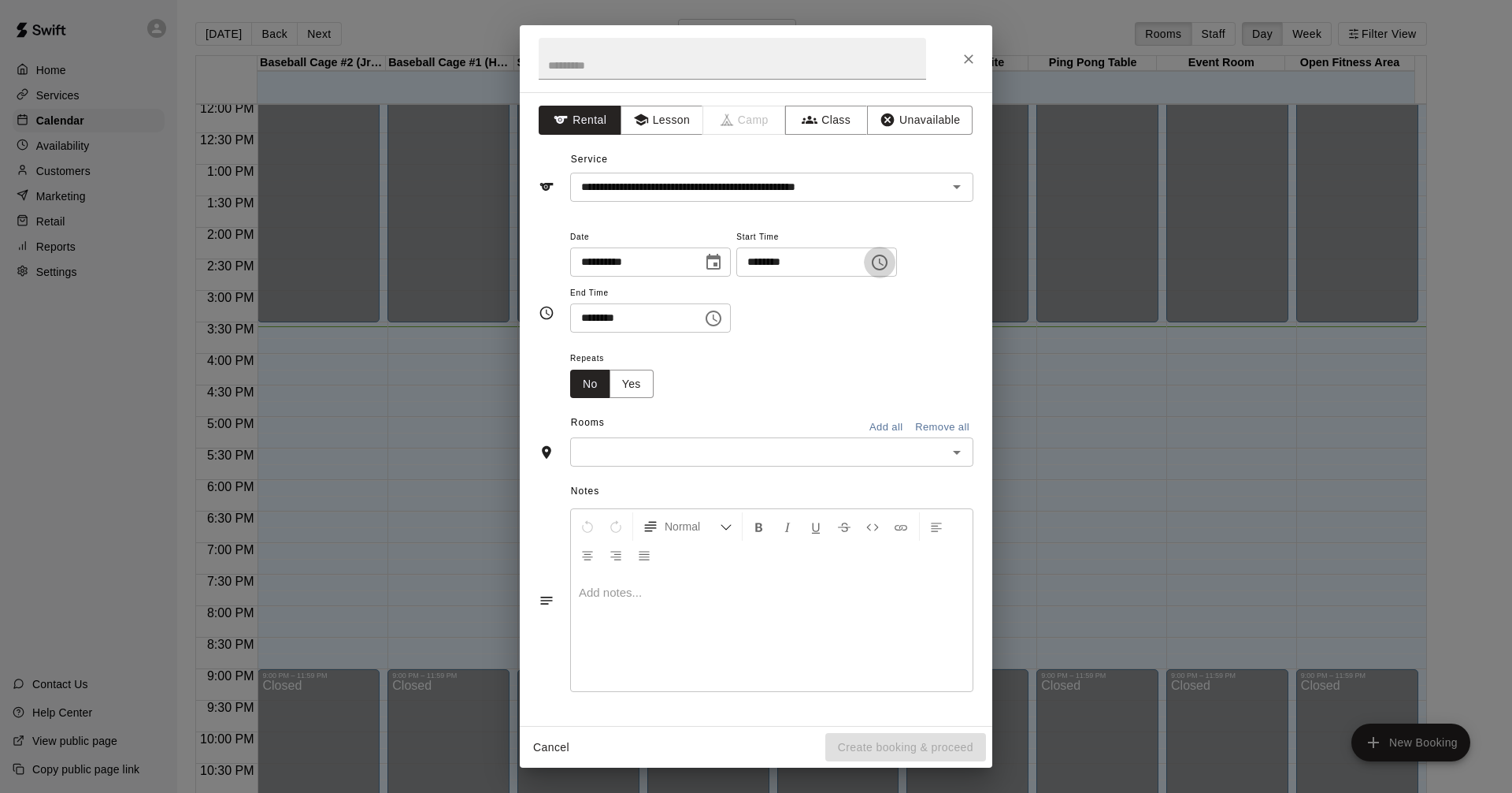
click at [889, 255] on icon "Choose time, selected time is 3:00 PM" at bounding box center [880, 263] width 19 height 19
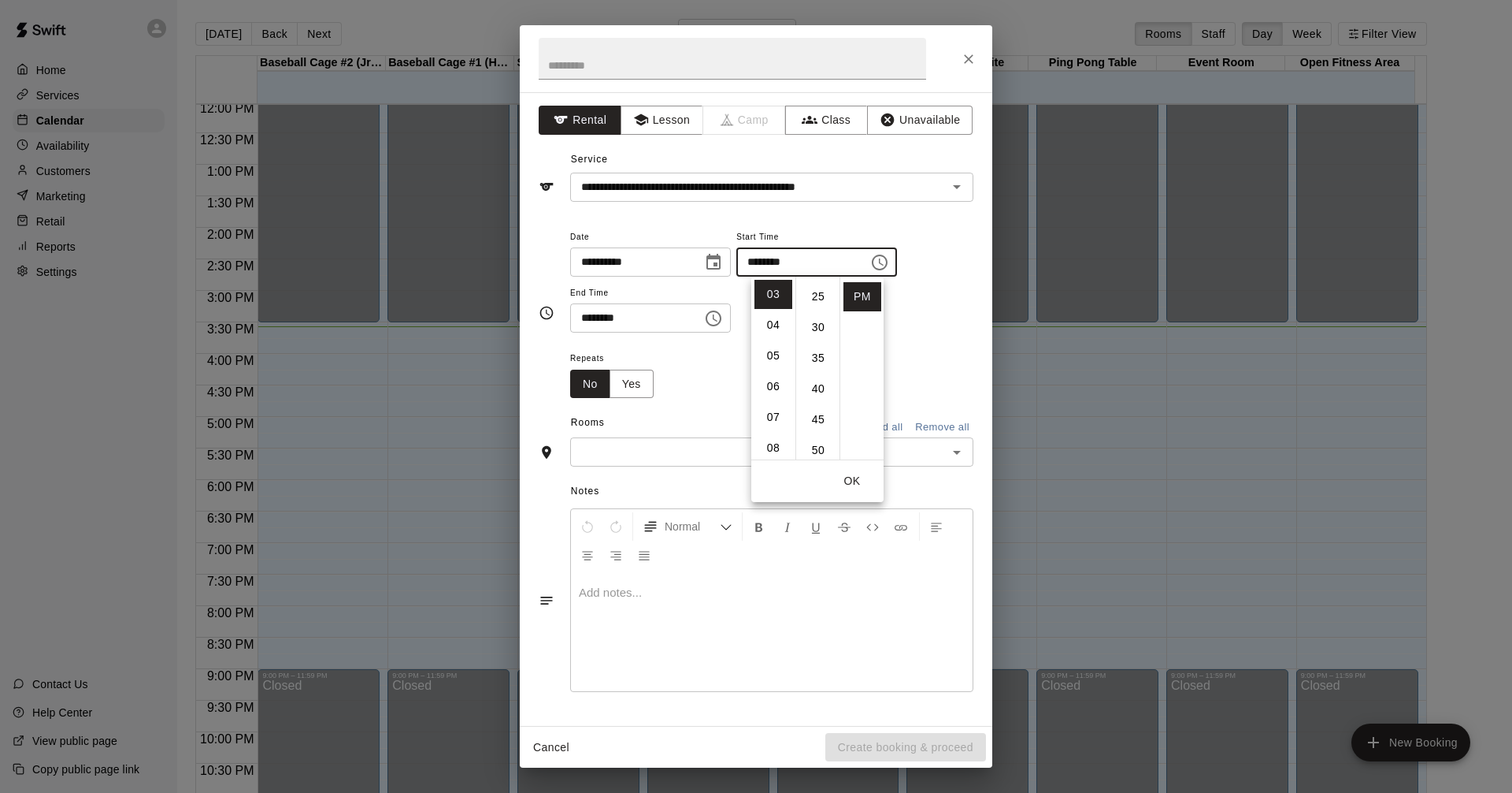
scroll to position [157, 0]
click at [819, 343] on li "35" at bounding box center [818, 352] width 38 height 29
type input "********"
click at [723, 314] on icon "Choose time, selected time is 3:30 PM" at bounding box center [714, 319] width 19 height 19
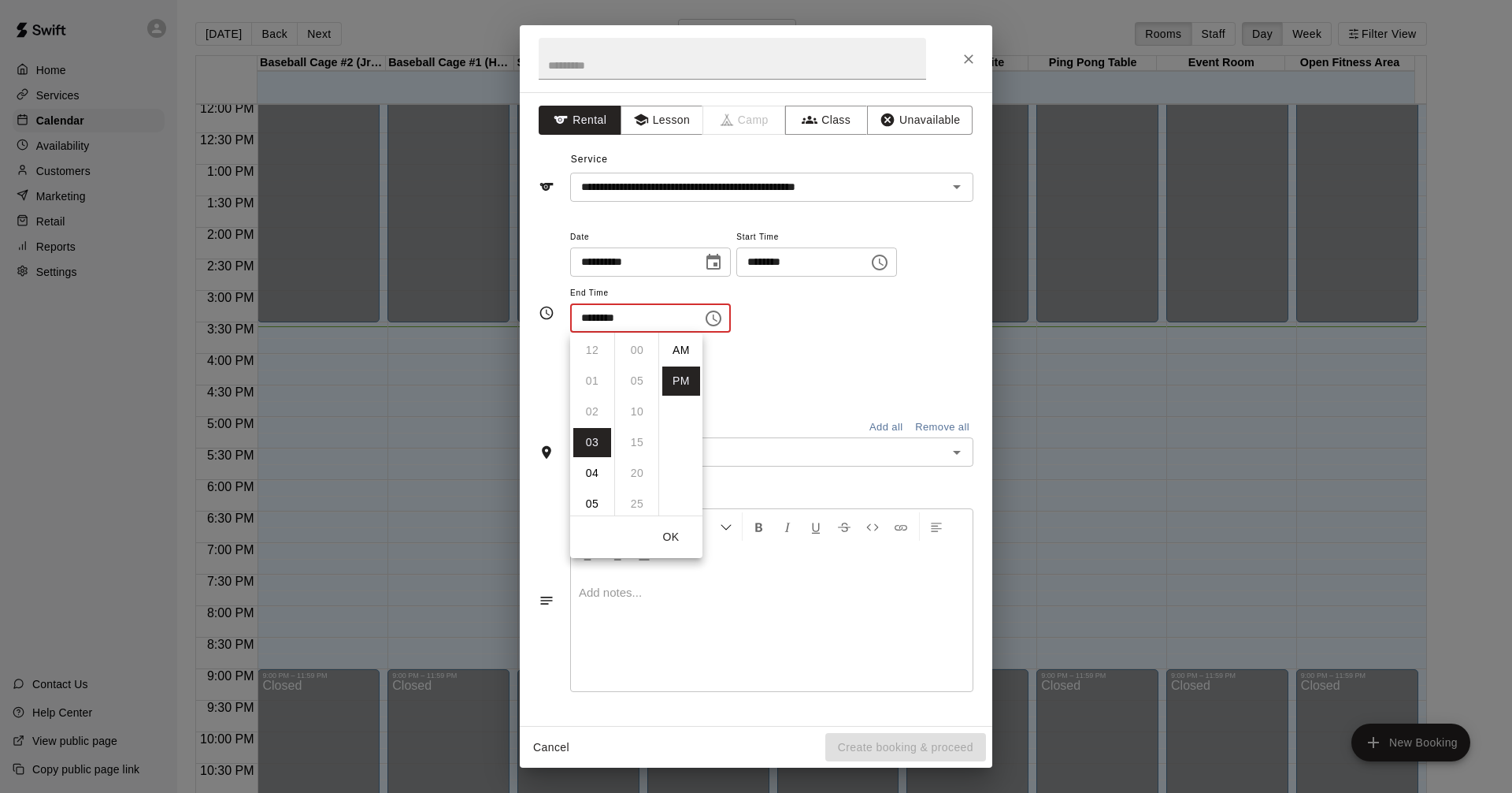
scroll to position [28, 0]
click at [597, 383] on li "04" at bounding box center [592, 381] width 38 height 29
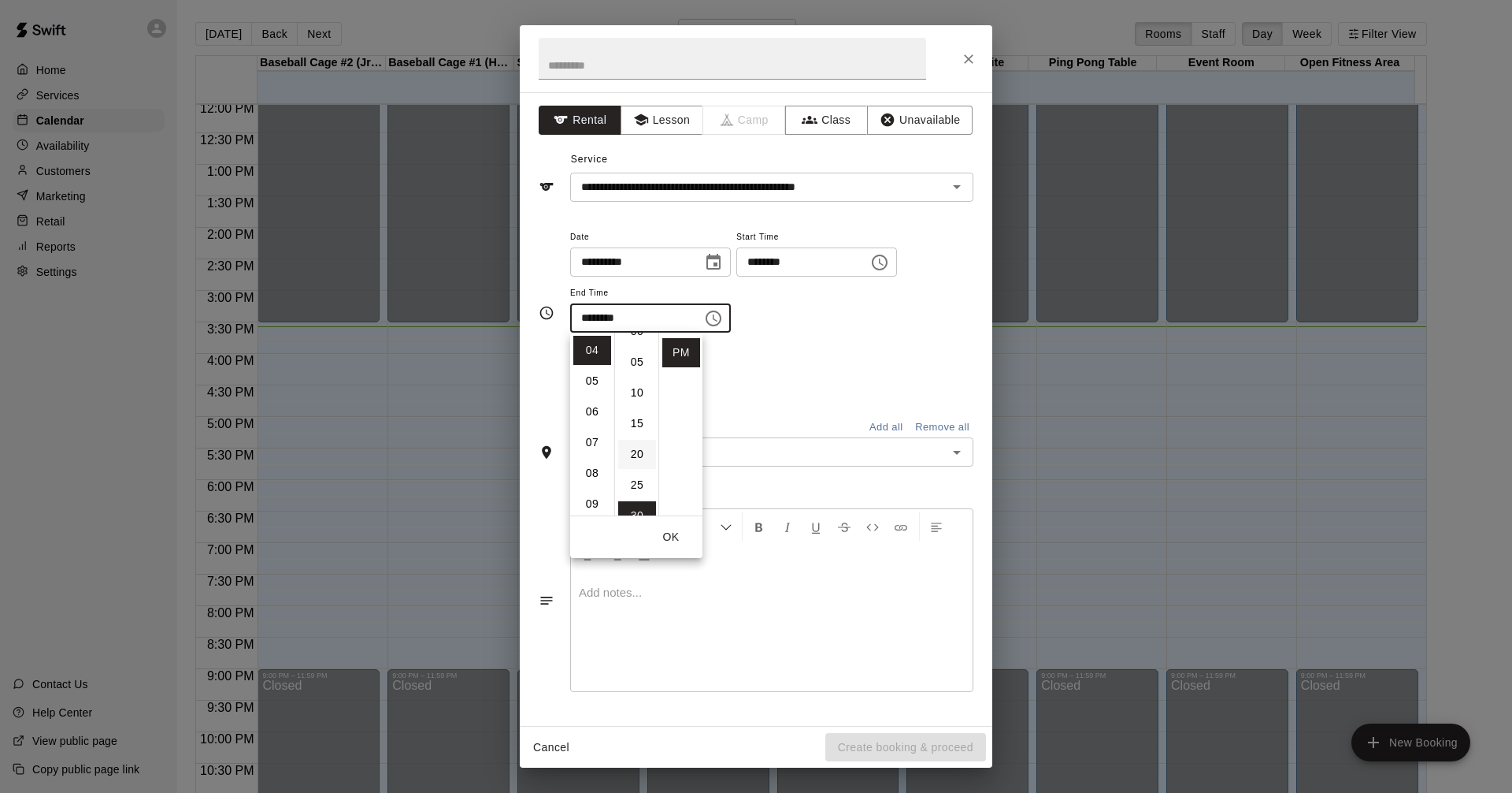
scroll to position [0, 0]
click at [638, 381] on li "05" at bounding box center [637, 381] width 38 height 29
type input "********"
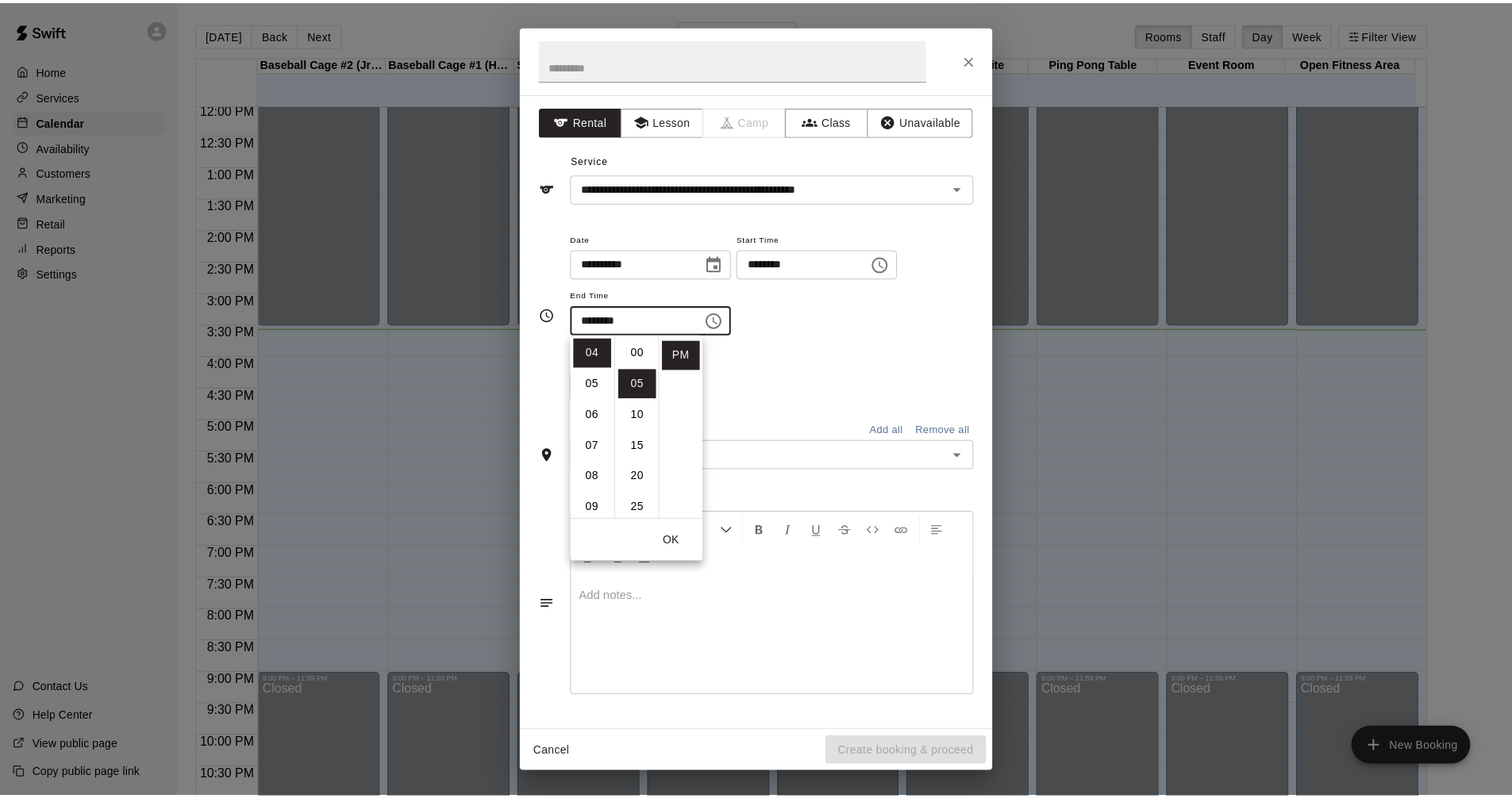
scroll to position [31, 0]
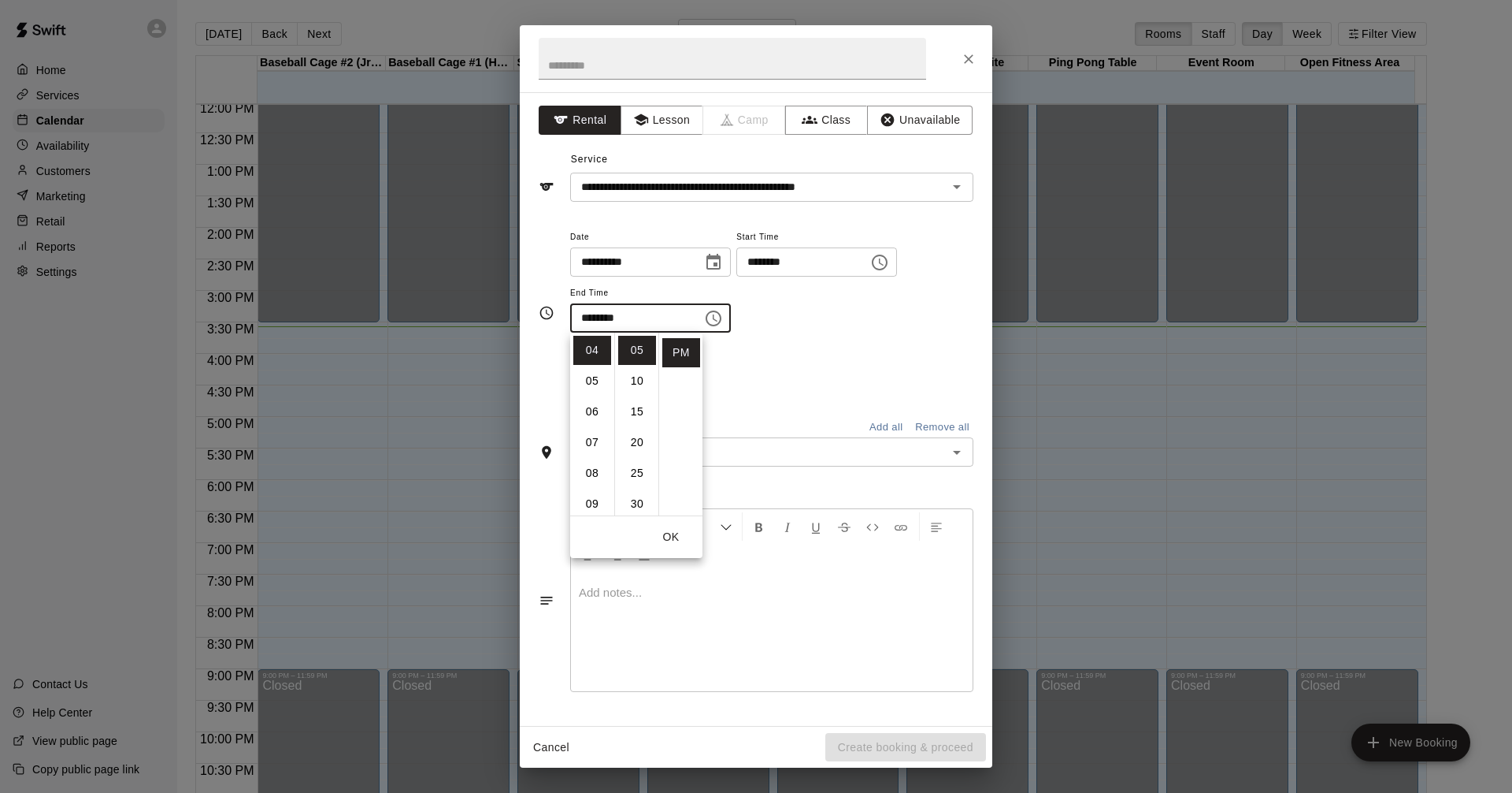
click at [878, 335] on div "**********" at bounding box center [772, 288] width 403 height 122
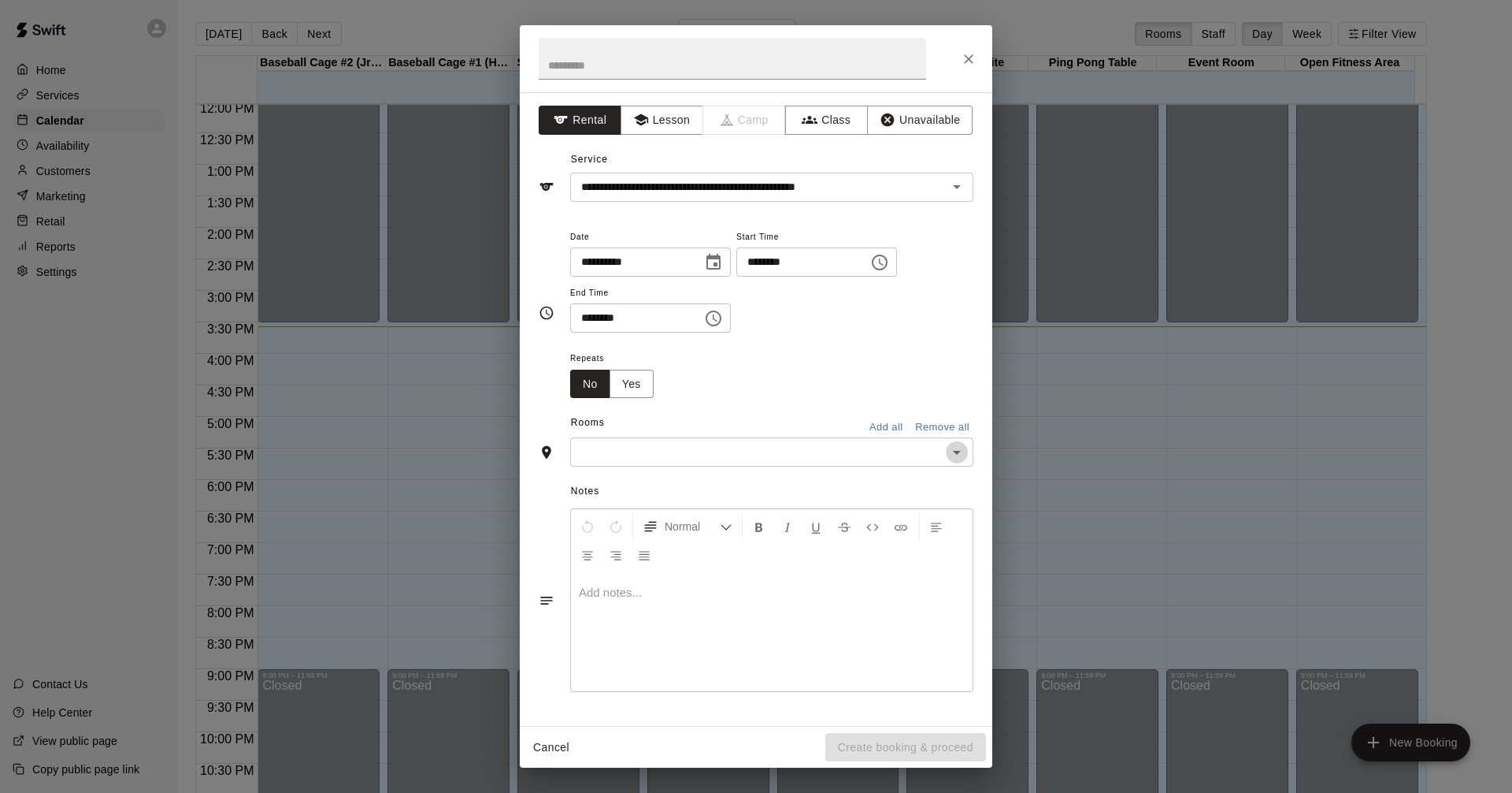
click at [956, 448] on icon "Open" at bounding box center [957, 452] width 19 height 19
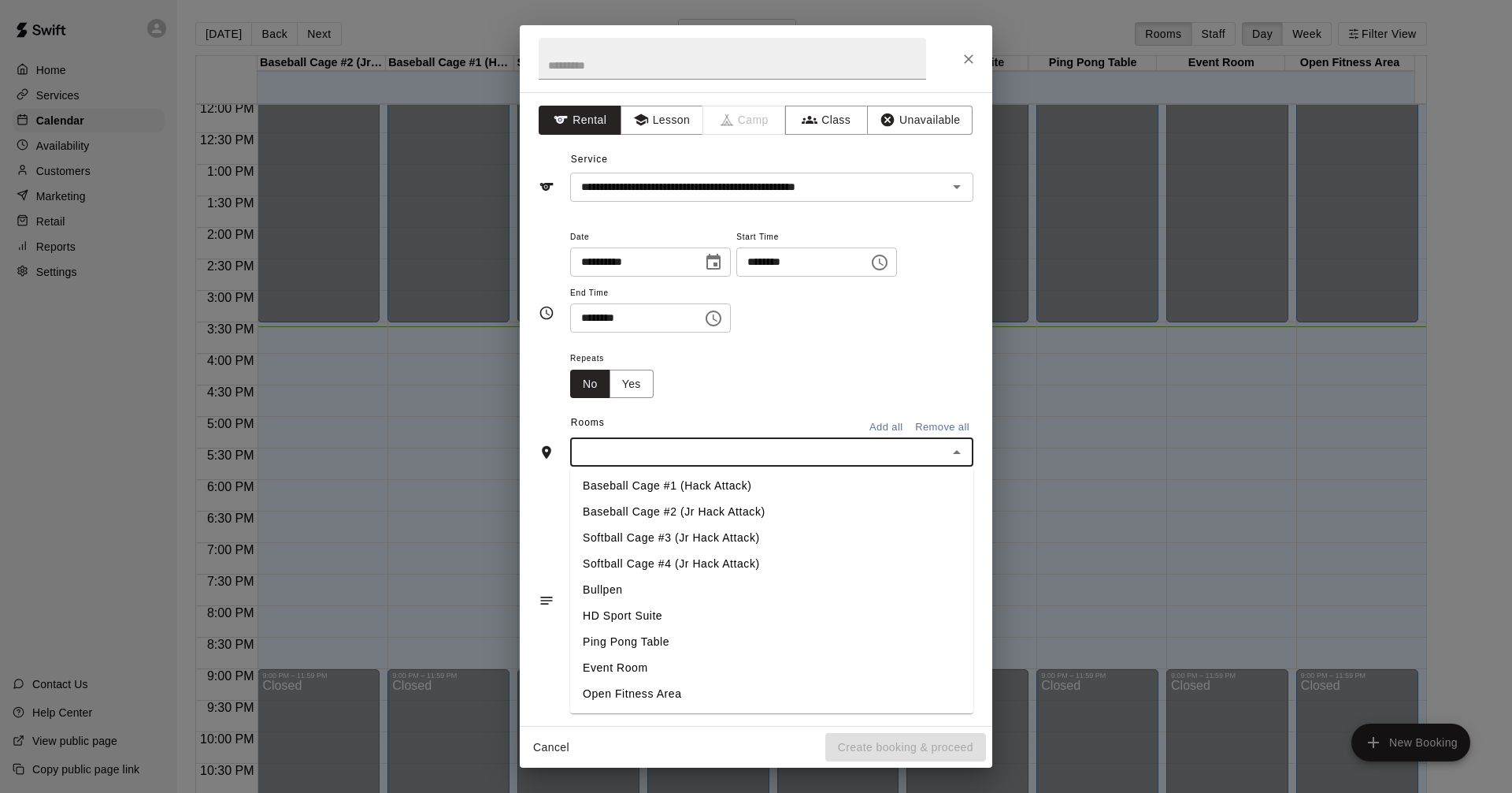
click at [787, 510] on li "Baseball Cage #2 (Jr Hack Attack)" at bounding box center [772, 512] width 403 height 26
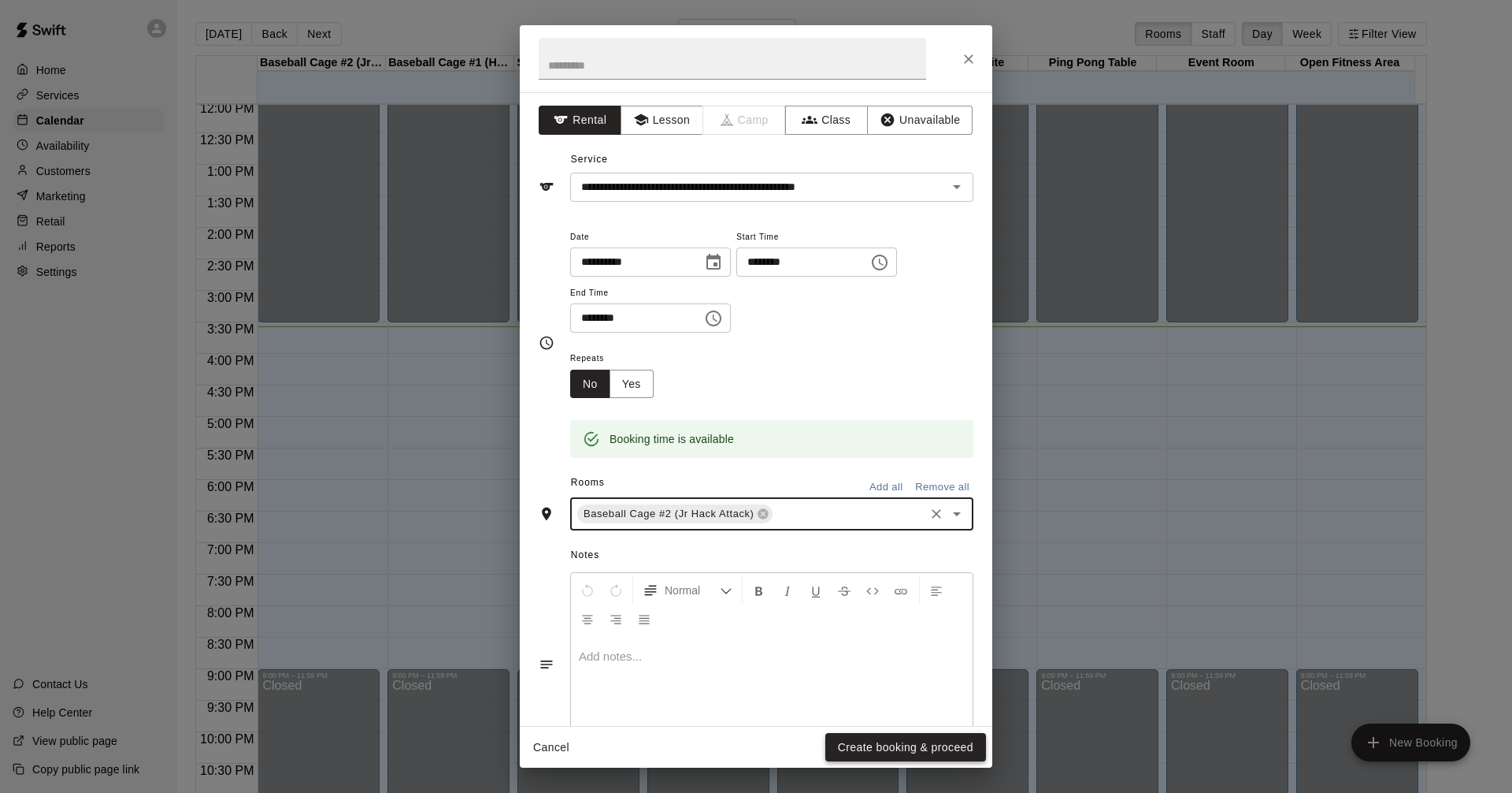
click at [941, 745] on button "Create booking & proceed" at bounding box center [906, 747] width 161 height 29
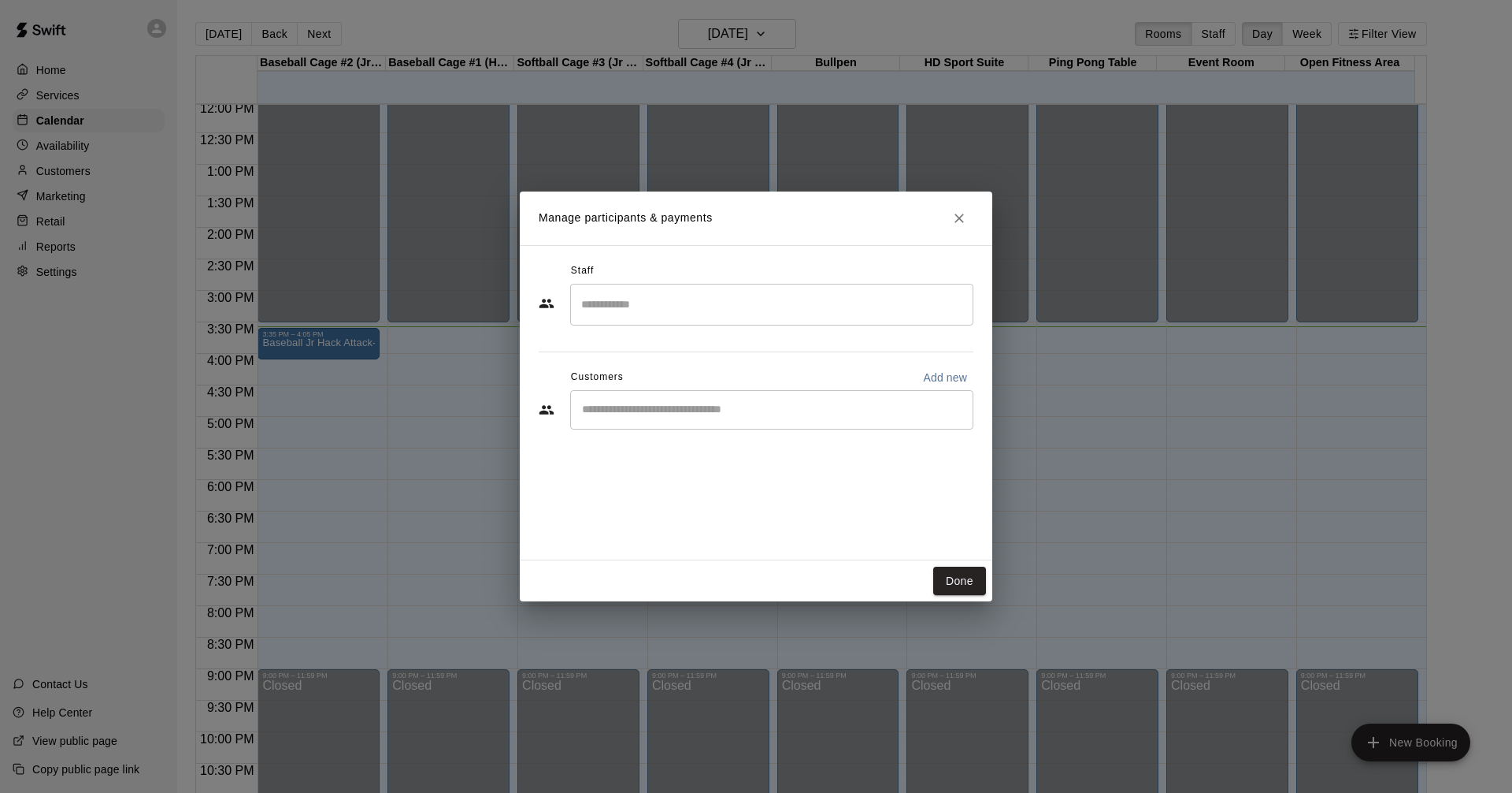
click at [727, 410] on input "Start typing to search customers..." at bounding box center [772, 410] width 389 height 16
type input "*****"
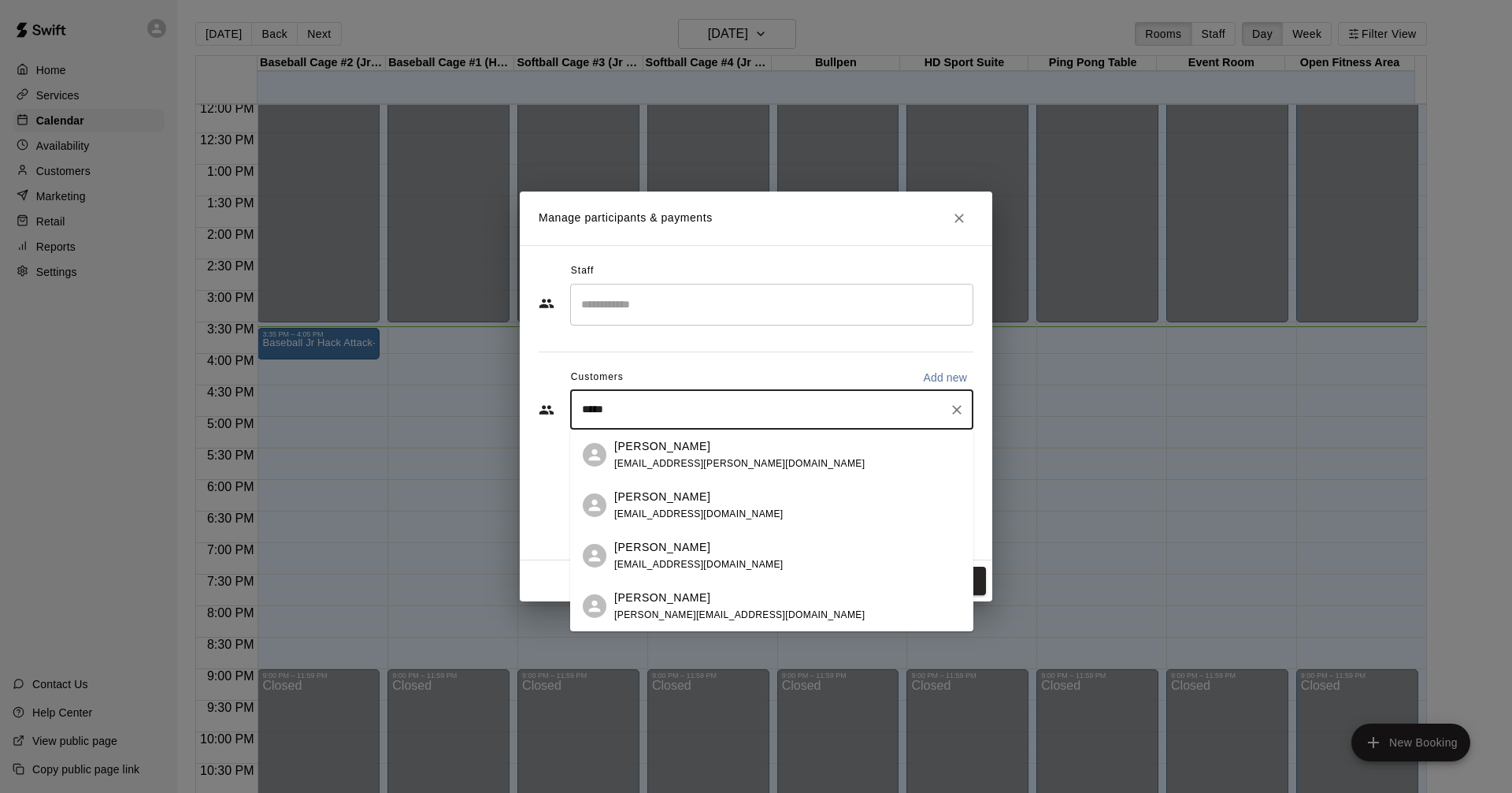
click at [758, 512] on div "Scott Kinsman kinsman990@gmail.com" at bounding box center [788, 505] width 347 height 34
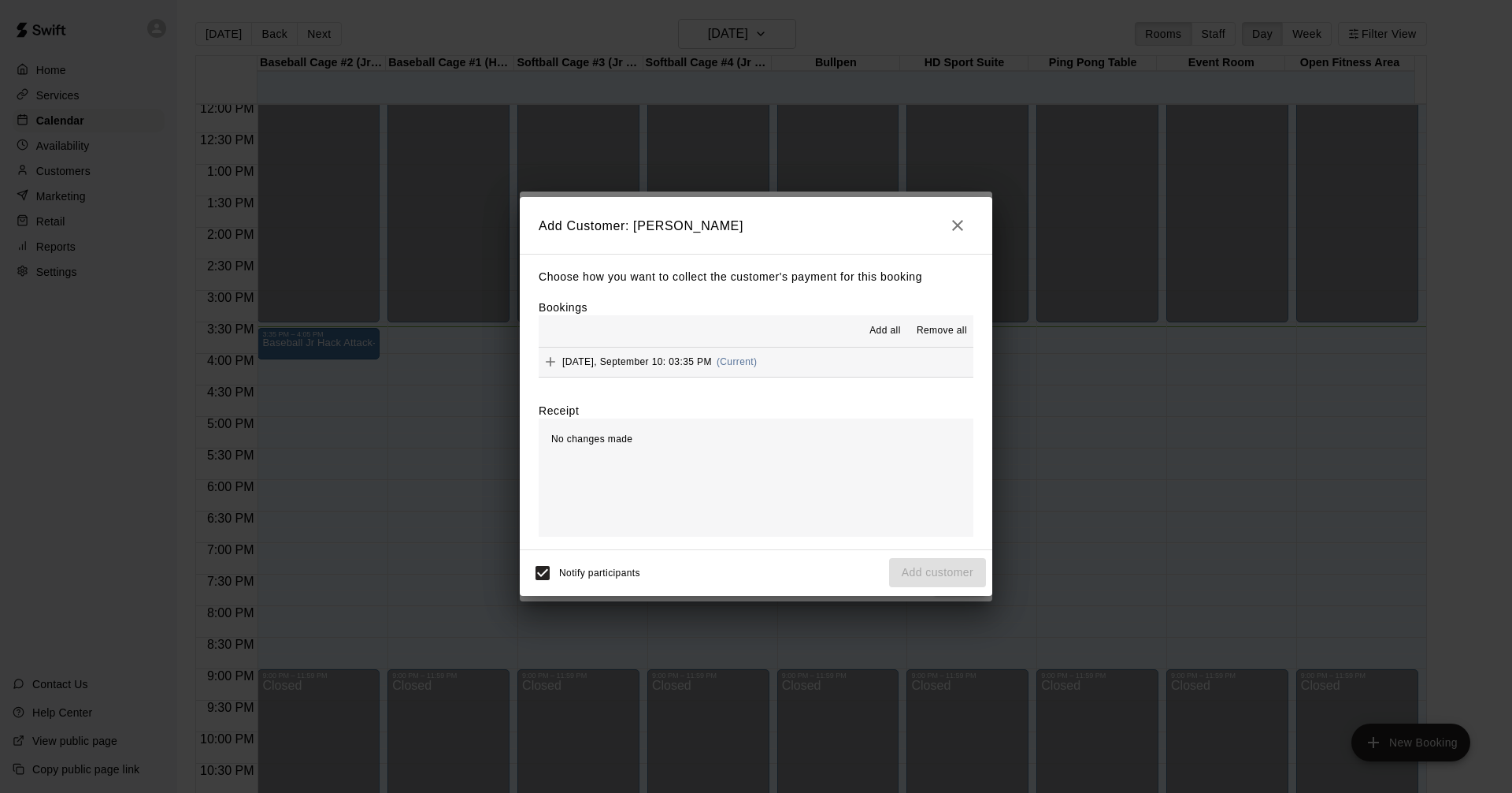
click at [801, 360] on button "Wednesday, September 10: 03:35 PM (Current)" at bounding box center [756, 362] width 434 height 29
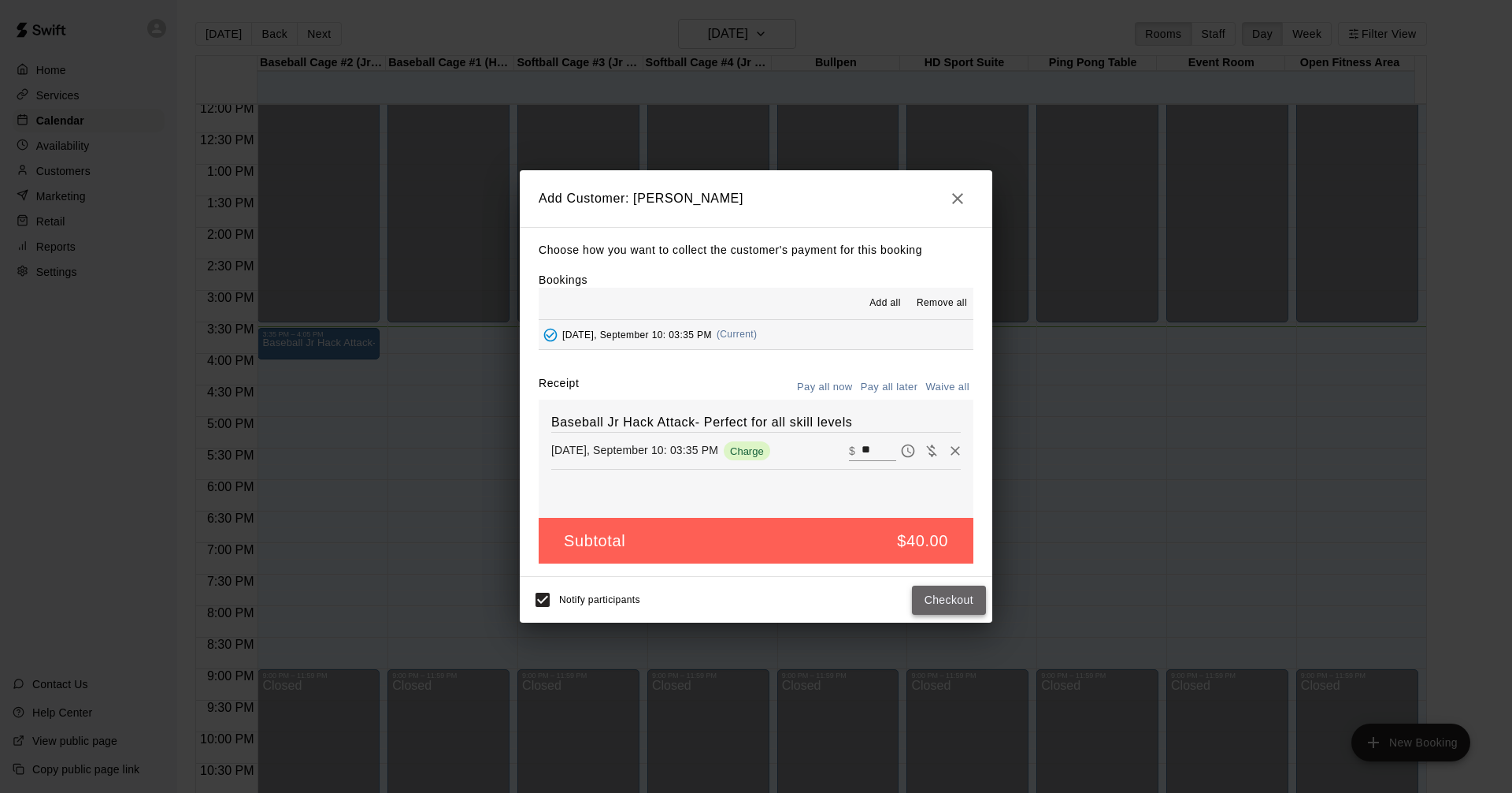
click at [953, 599] on button "Checkout" at bounding box center [949, 600] width 74 height 29
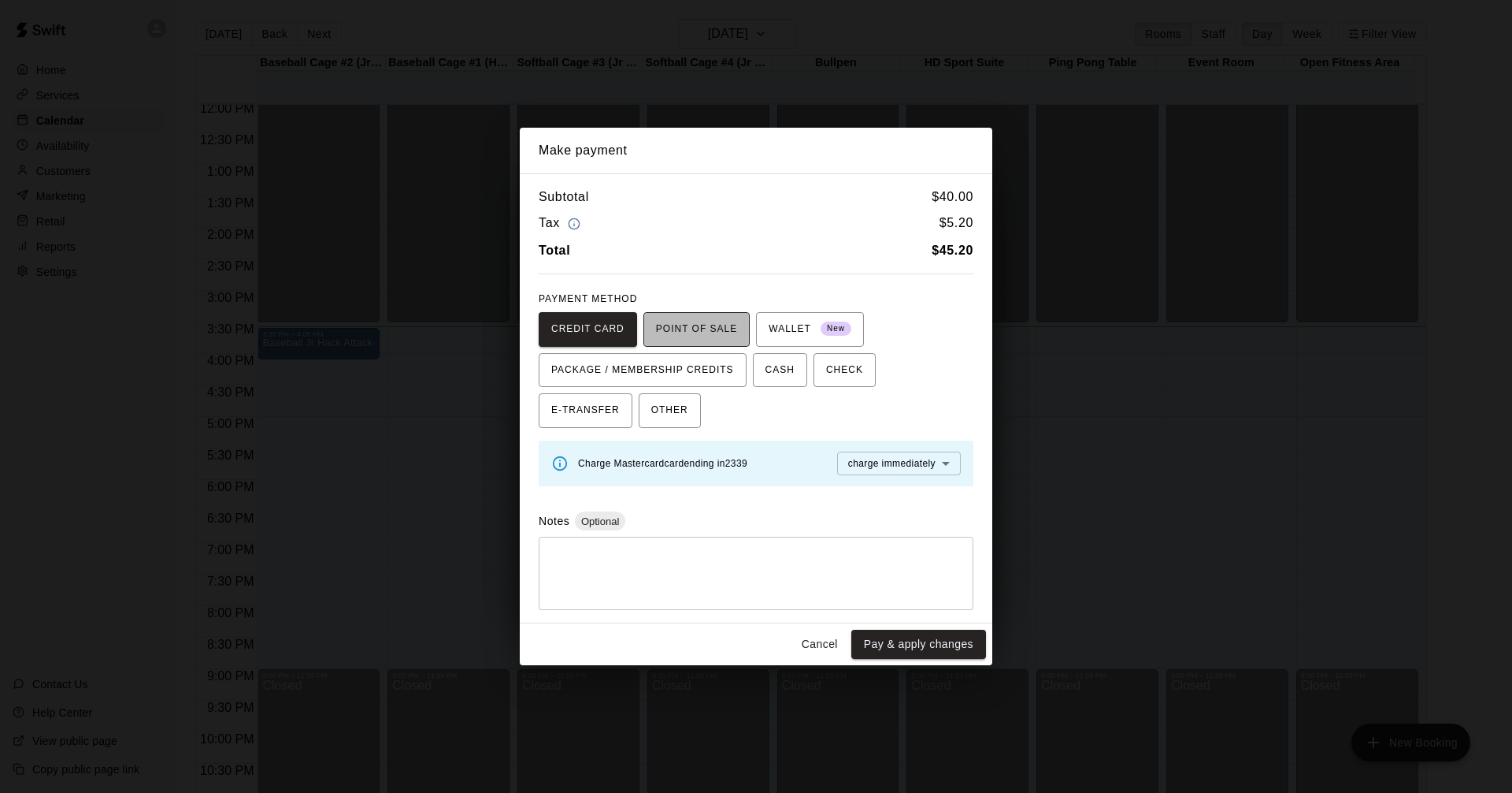
click at [703, 322] on span "POINT OF SALE" at bounding box center [696, 329] width 81 height 25
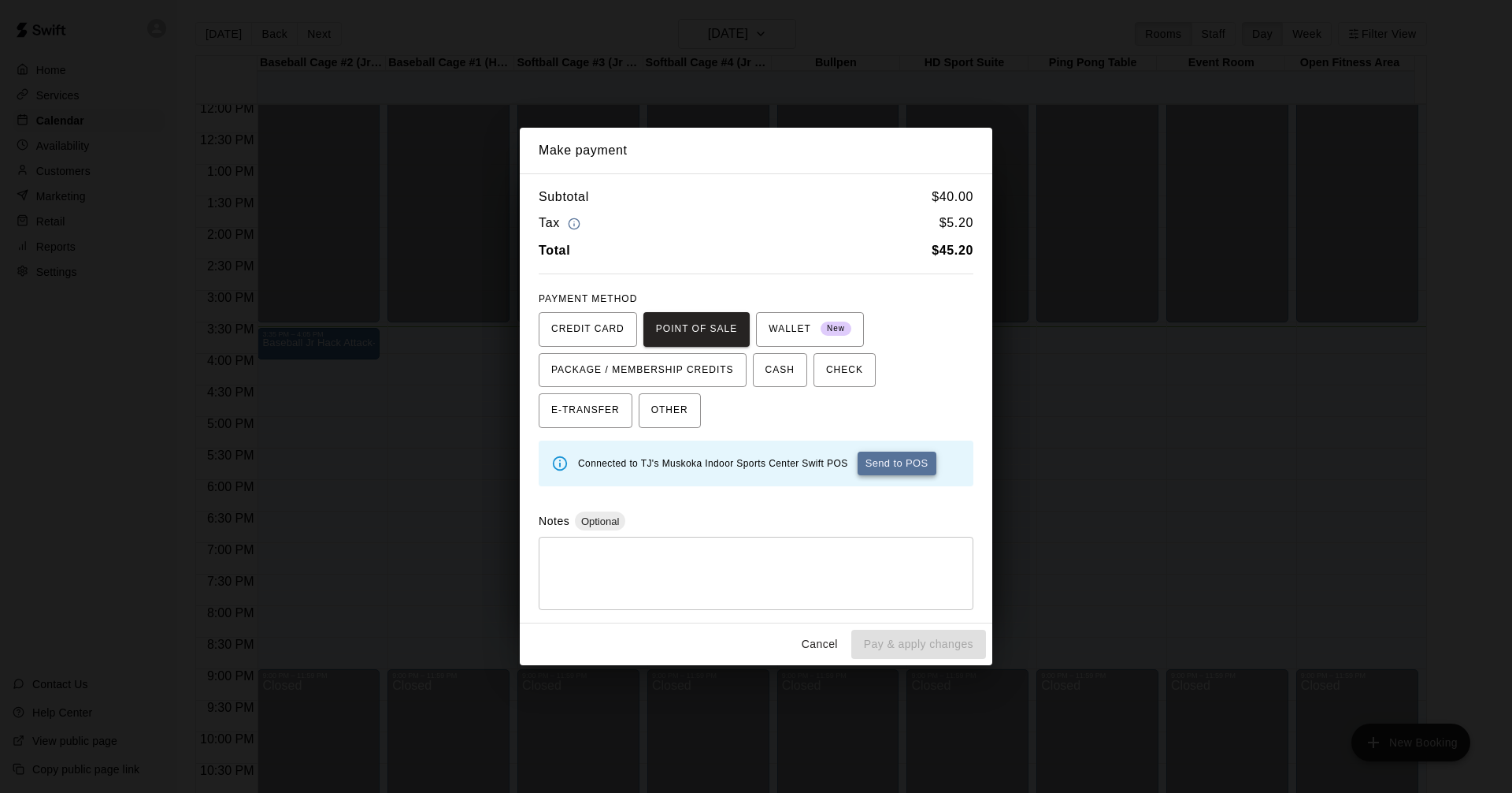
click at [893, 473] on button "Send to POS" at bounding box center [897, 463] width 79 height 23
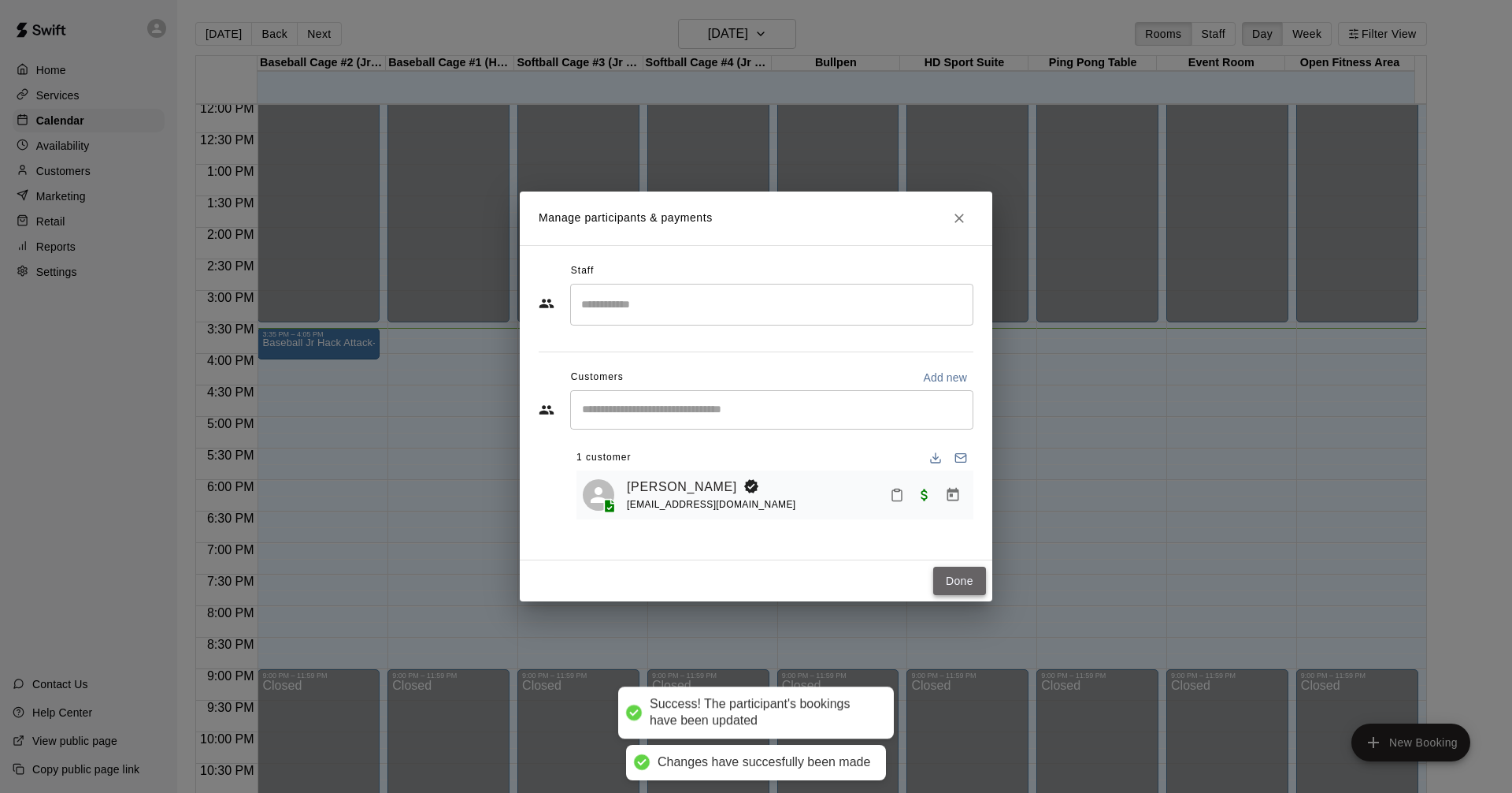
click at [953, 585] on button "Done" at bounding box center [960, 581] width 53 height 29
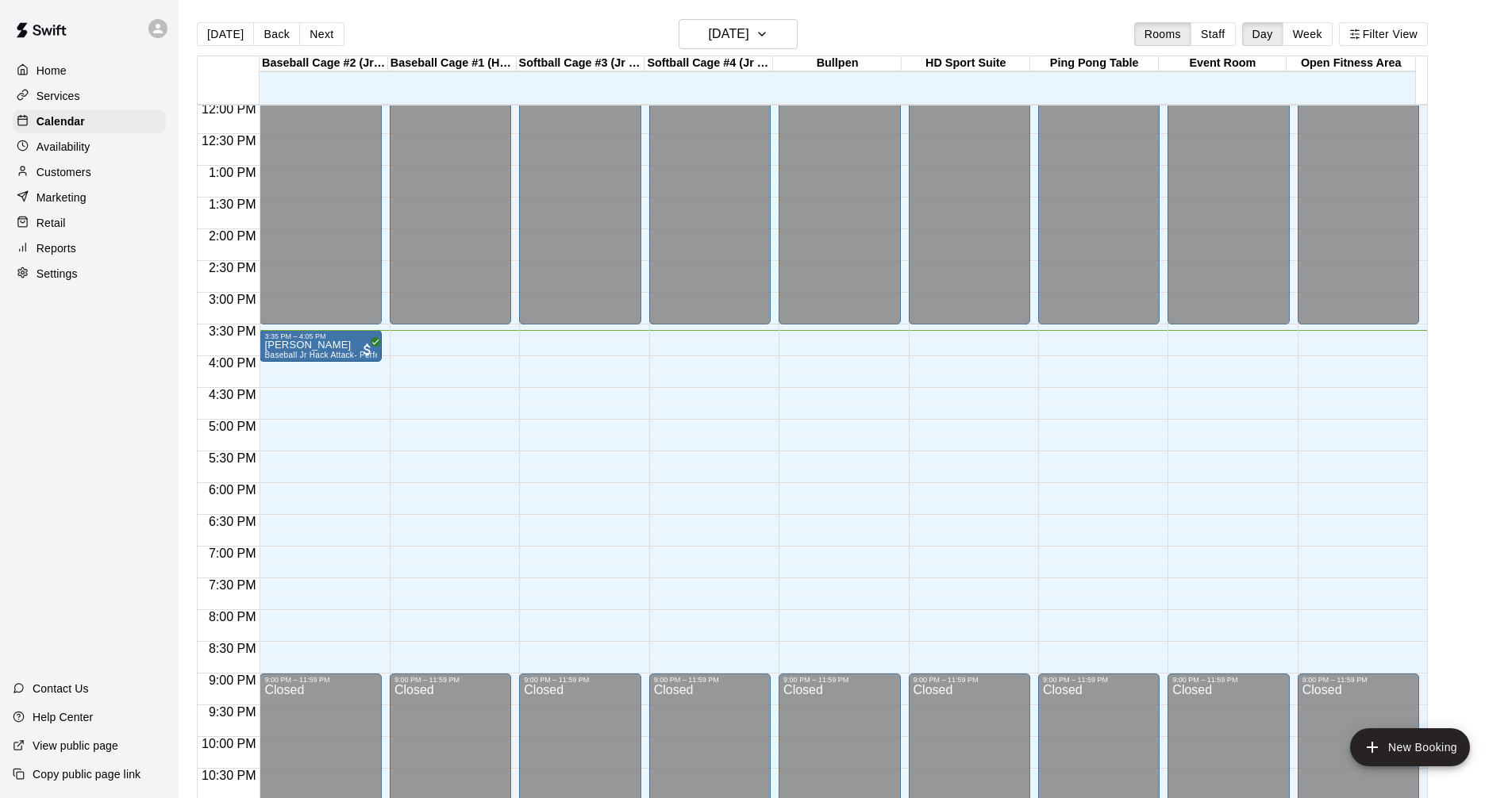
click at [95, 104] on div "Services" at bounding box center [89, 95] width 153 height 23
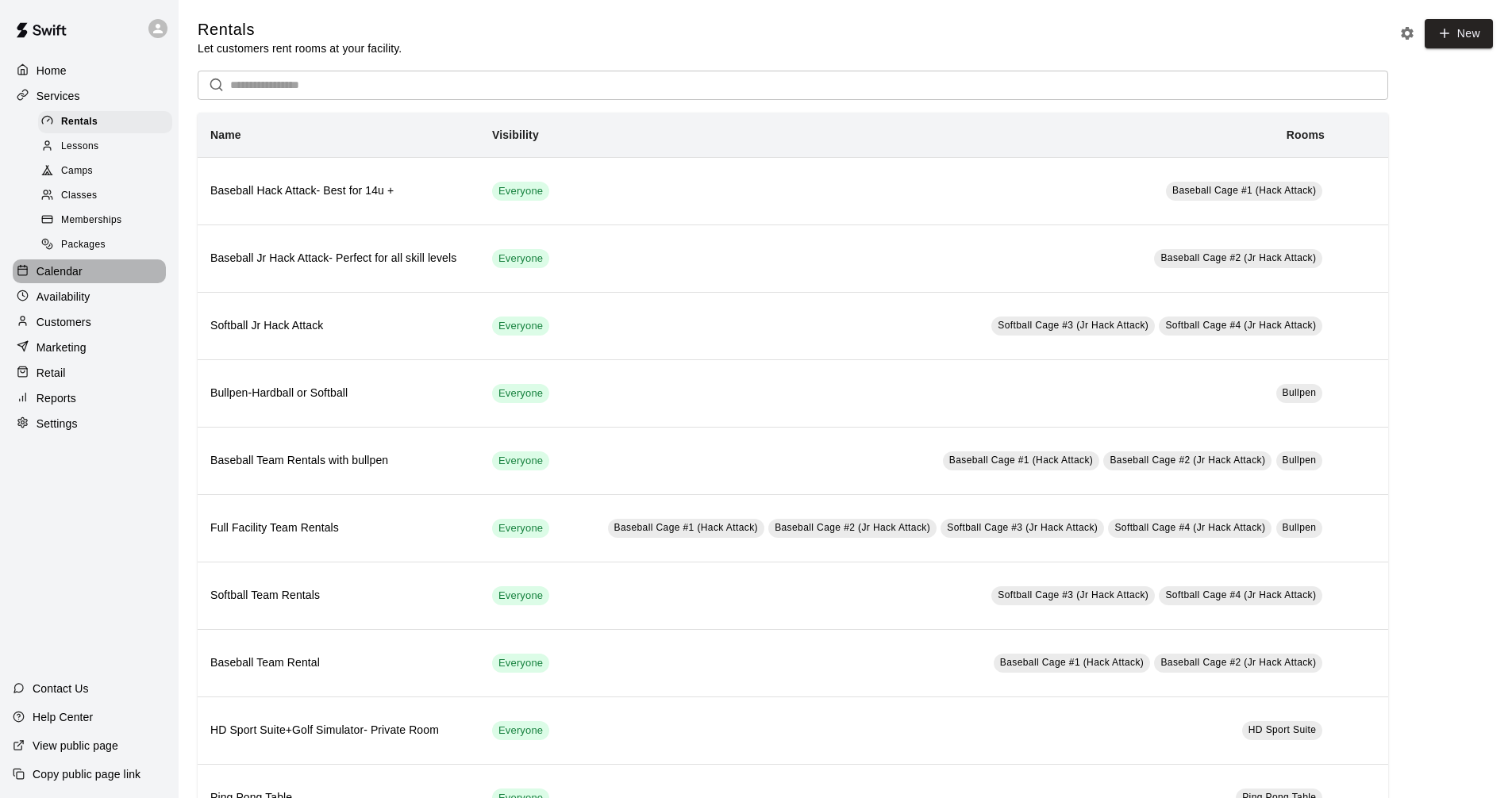
click at [97, 277] on div "Calendar" at bounding box center [89, 271] width 153 height 23
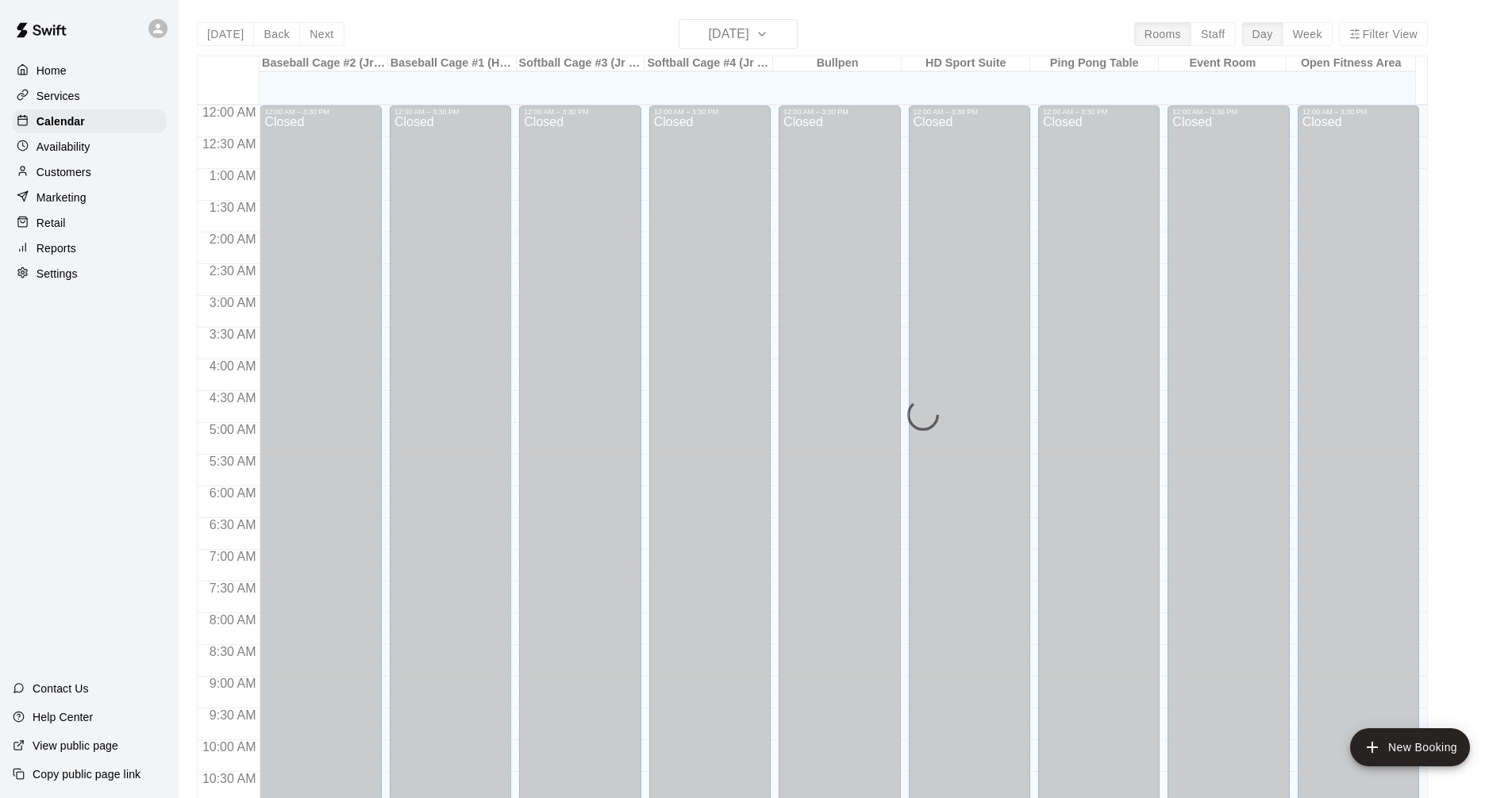
scroll to position [765, 0]
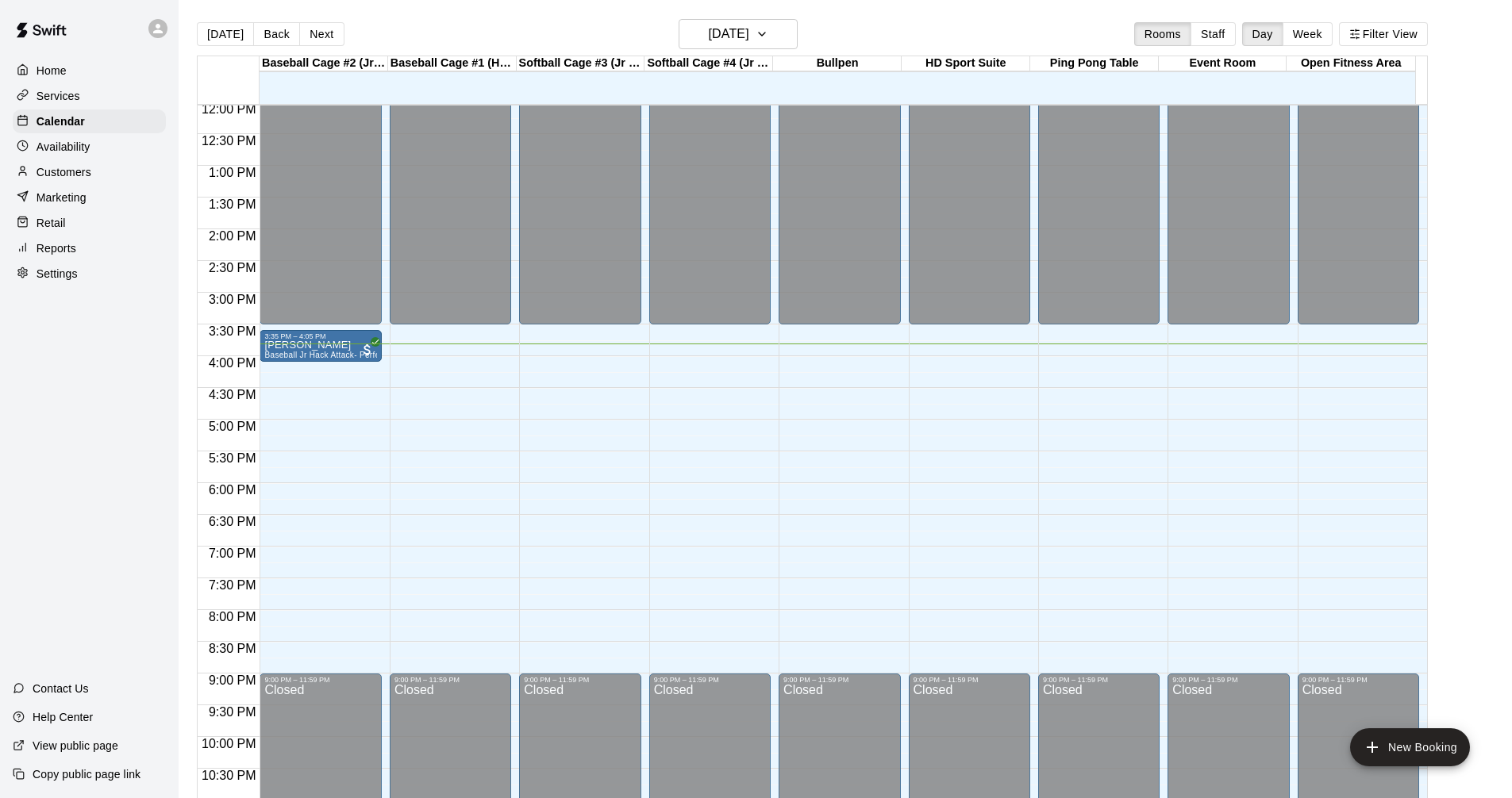
click at [91, 95] on div "Services" at bounding box center [89, 95] width 153 height 23
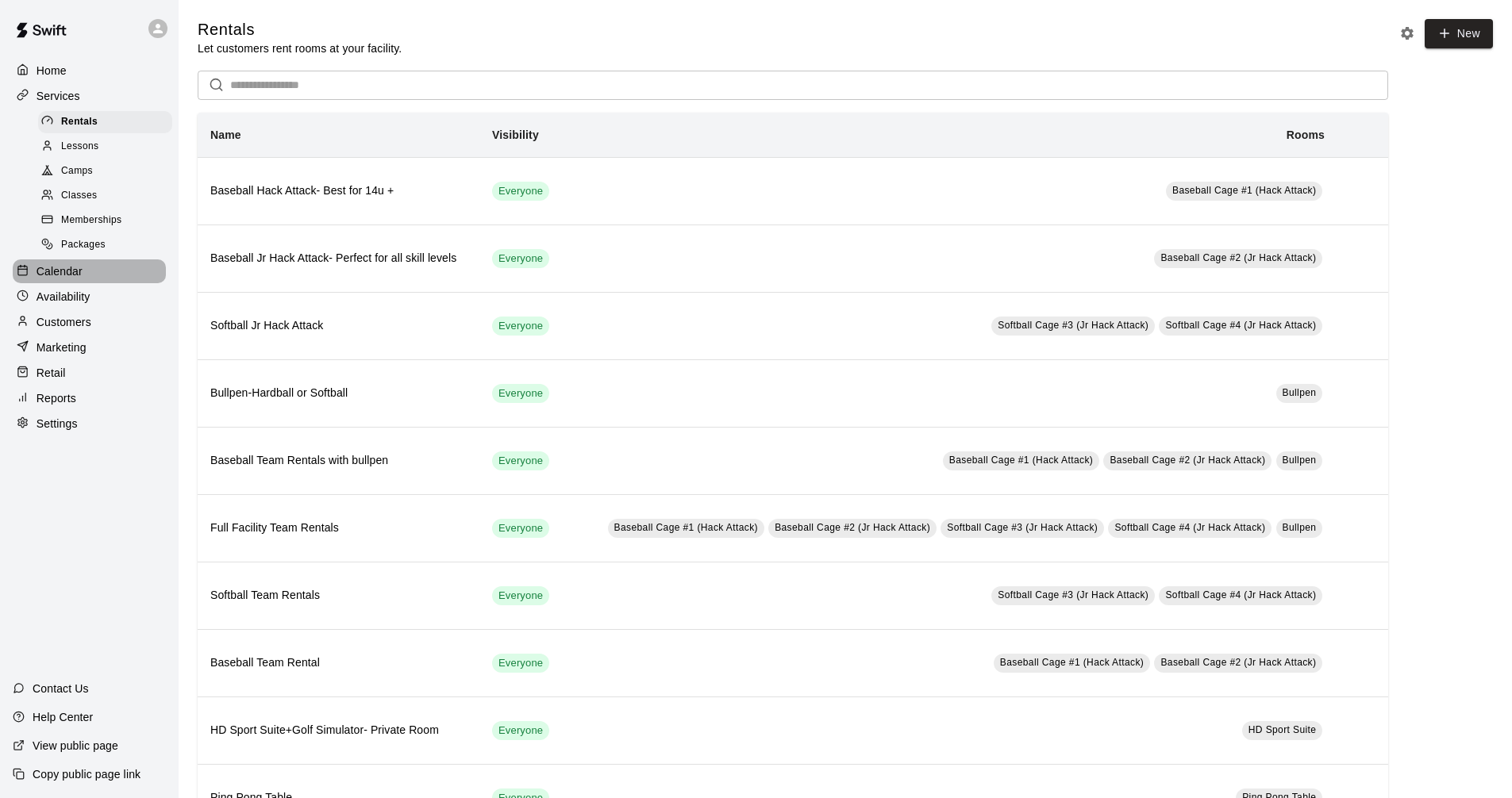
click at [101, 272] on div "Calendar" at bounding box center [89, 271] width 153 height 23
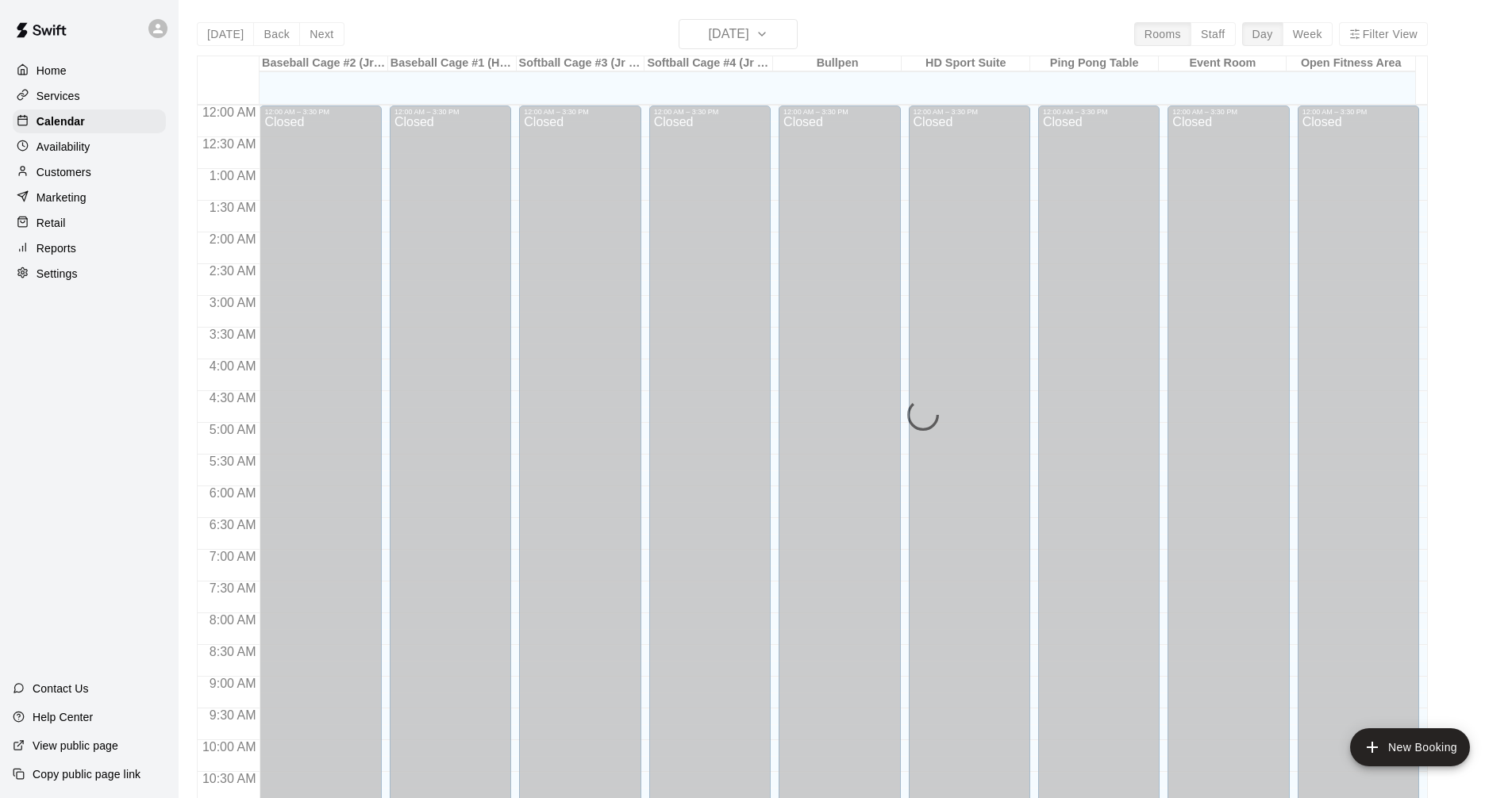
scroll to position [765, 0]
